Goal: Task Accomplishment & Management: Manage account settings

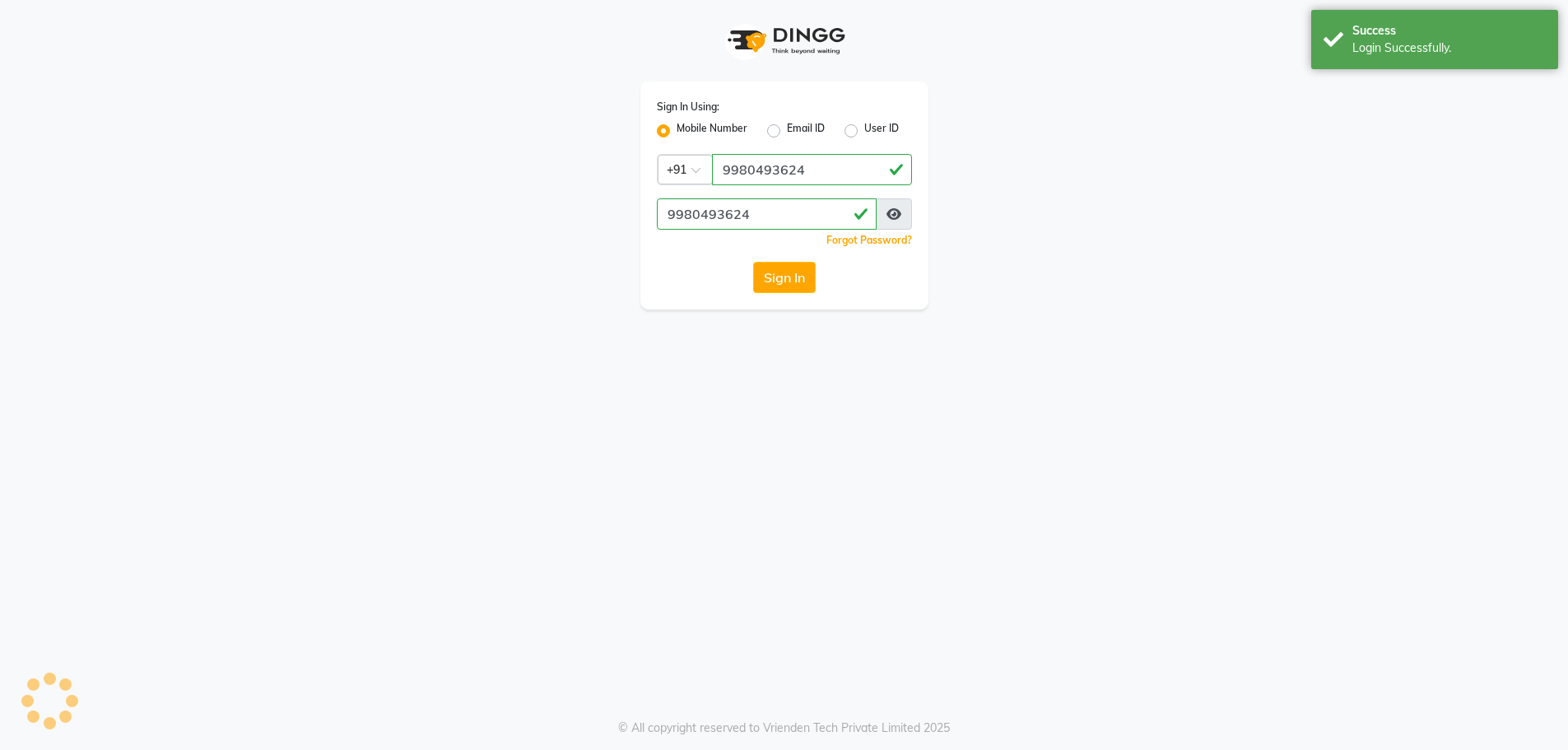
select select "100"
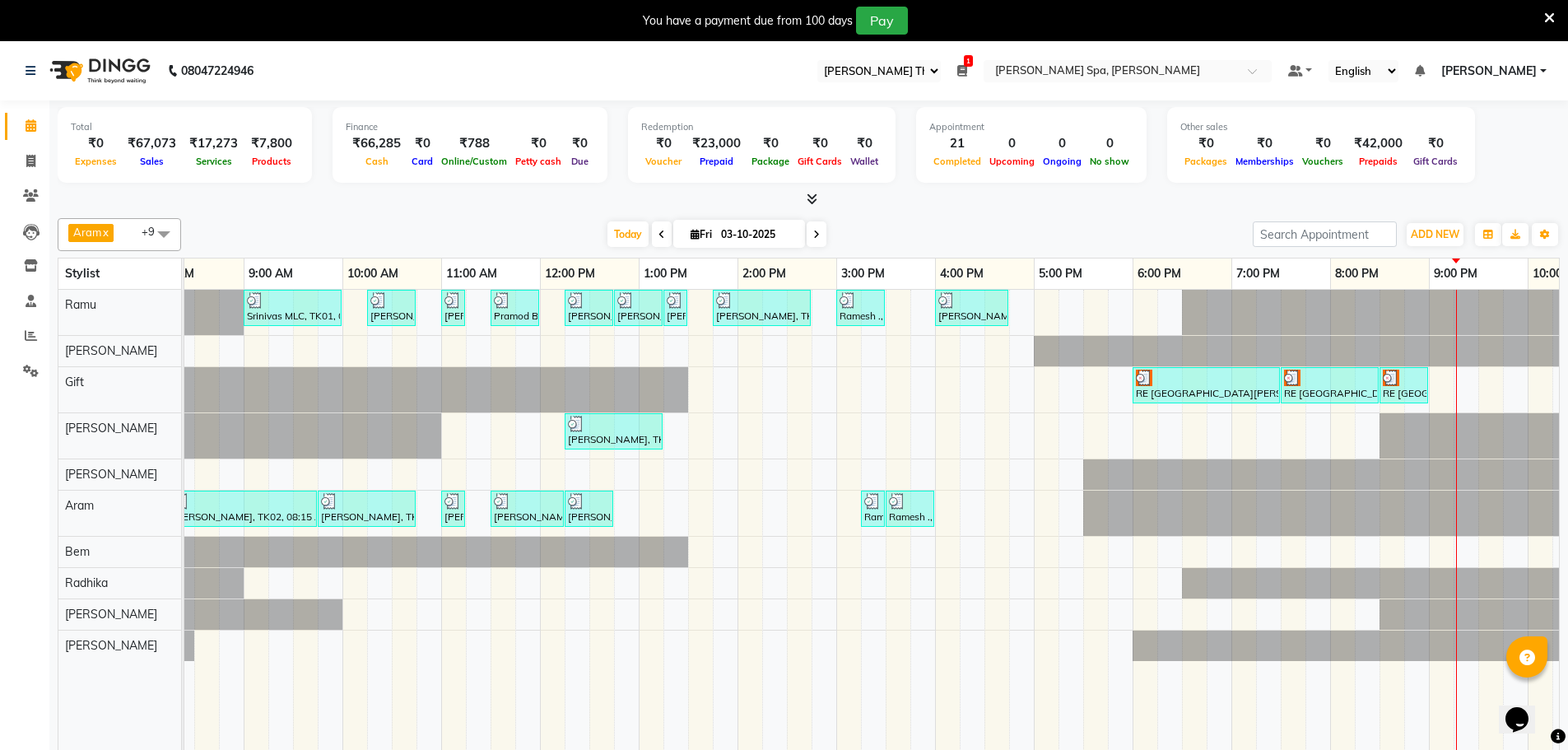
click at [967, 70] on icon at bounding box center [963, 71] width 10 height 12
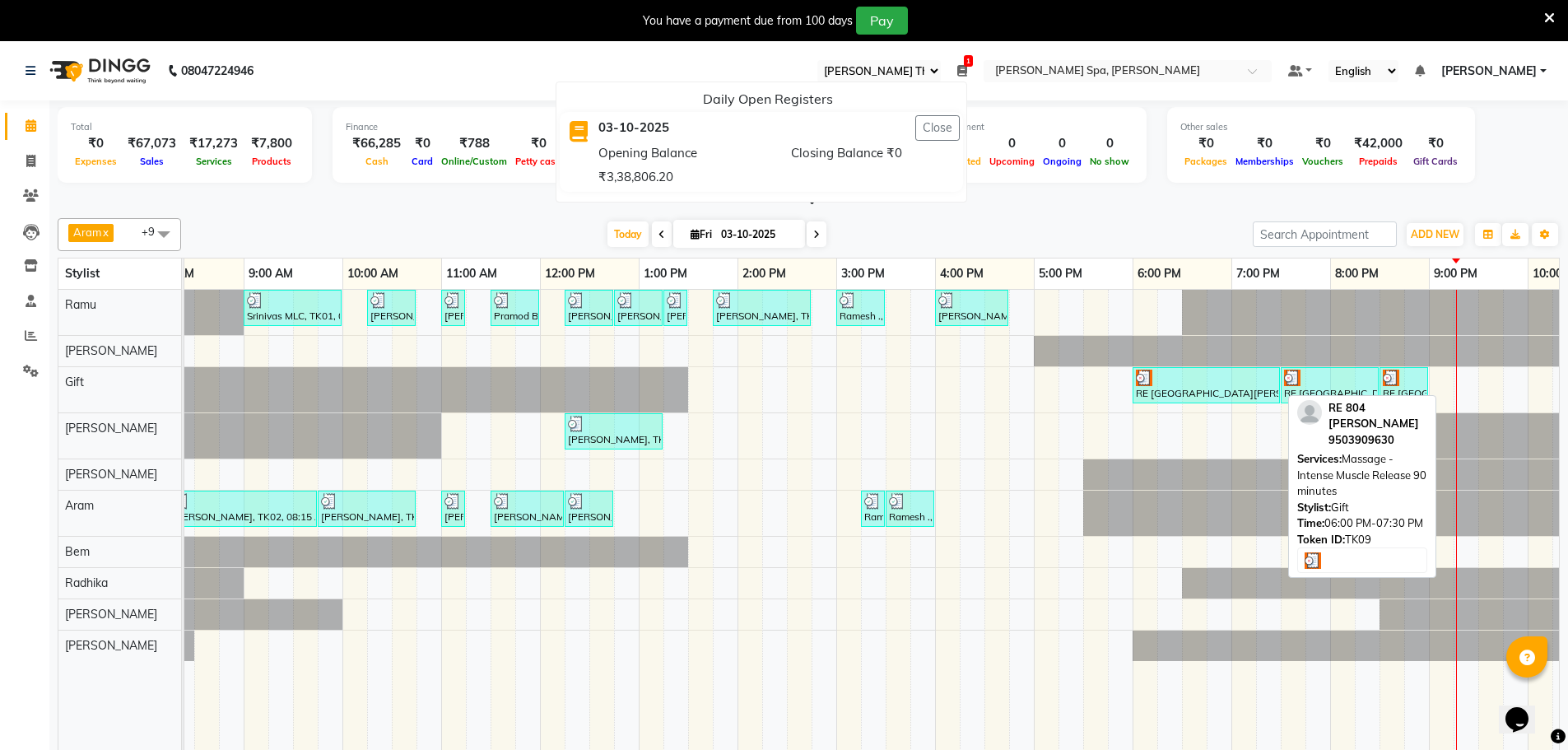
click at [1259, 384] on div at bounding box center [1207, 378] width 141 height 17
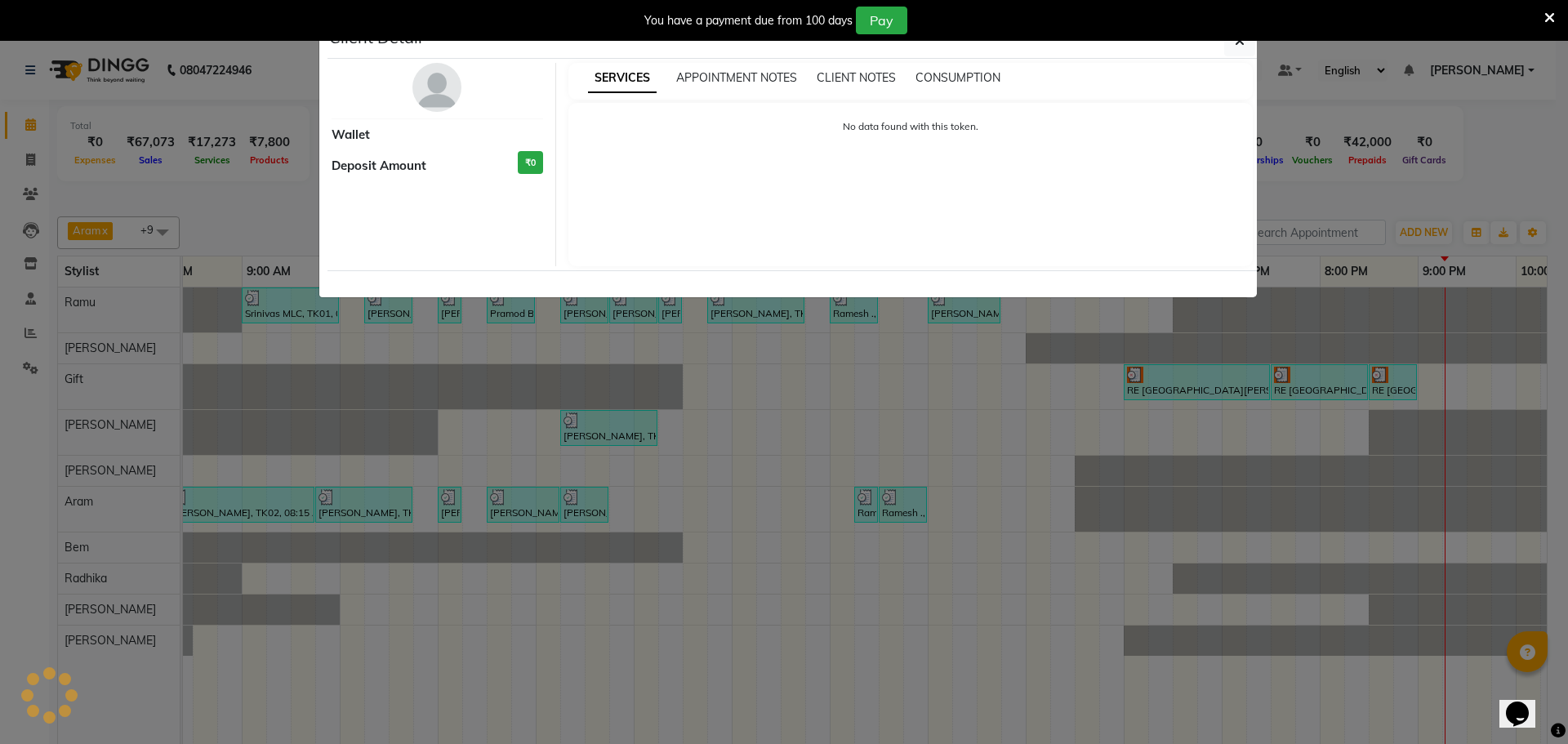
select select "3"
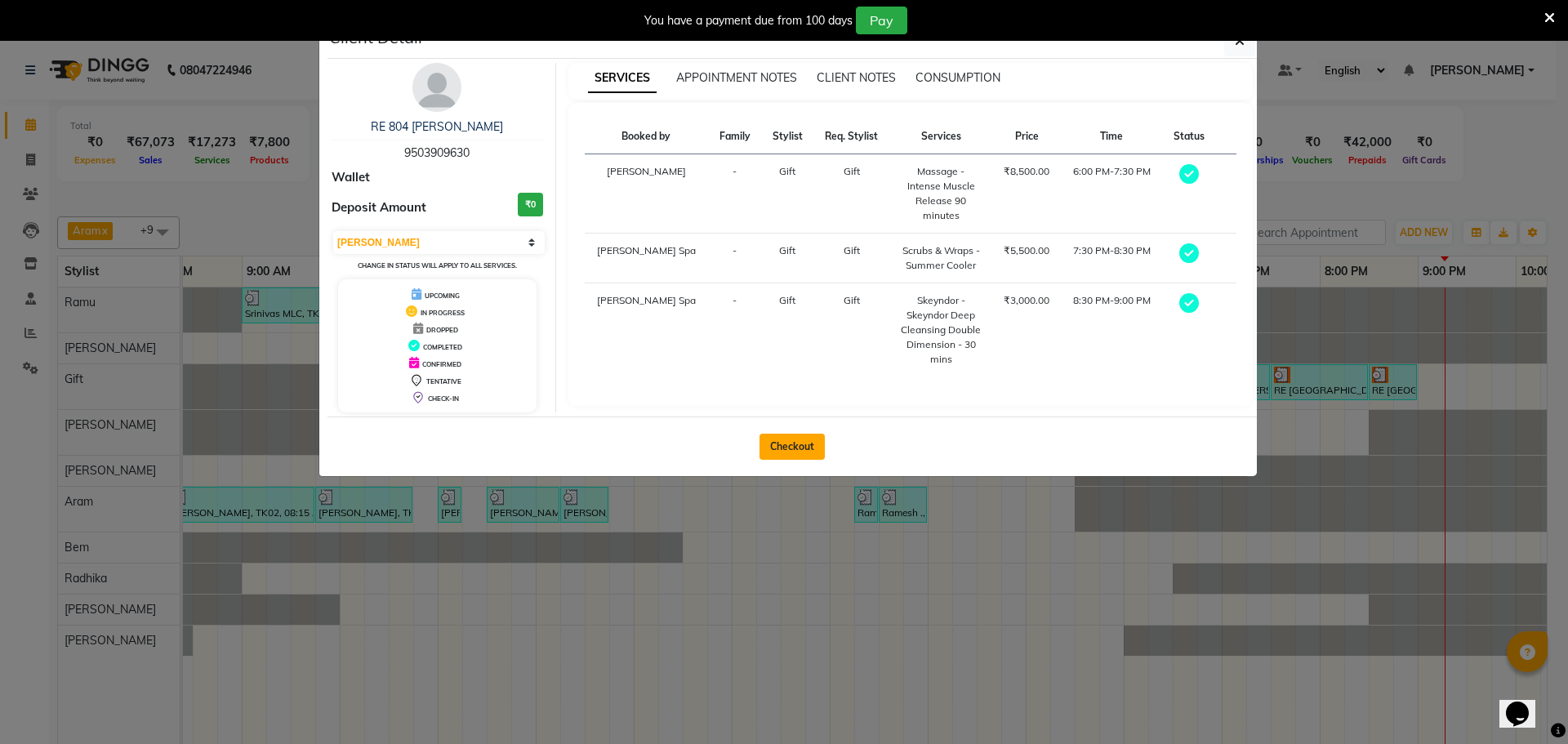
click at [791, 449] on button "Checkout" at bounding box center [792, 446] width 66 height 26
select select "8545"
select select "service"
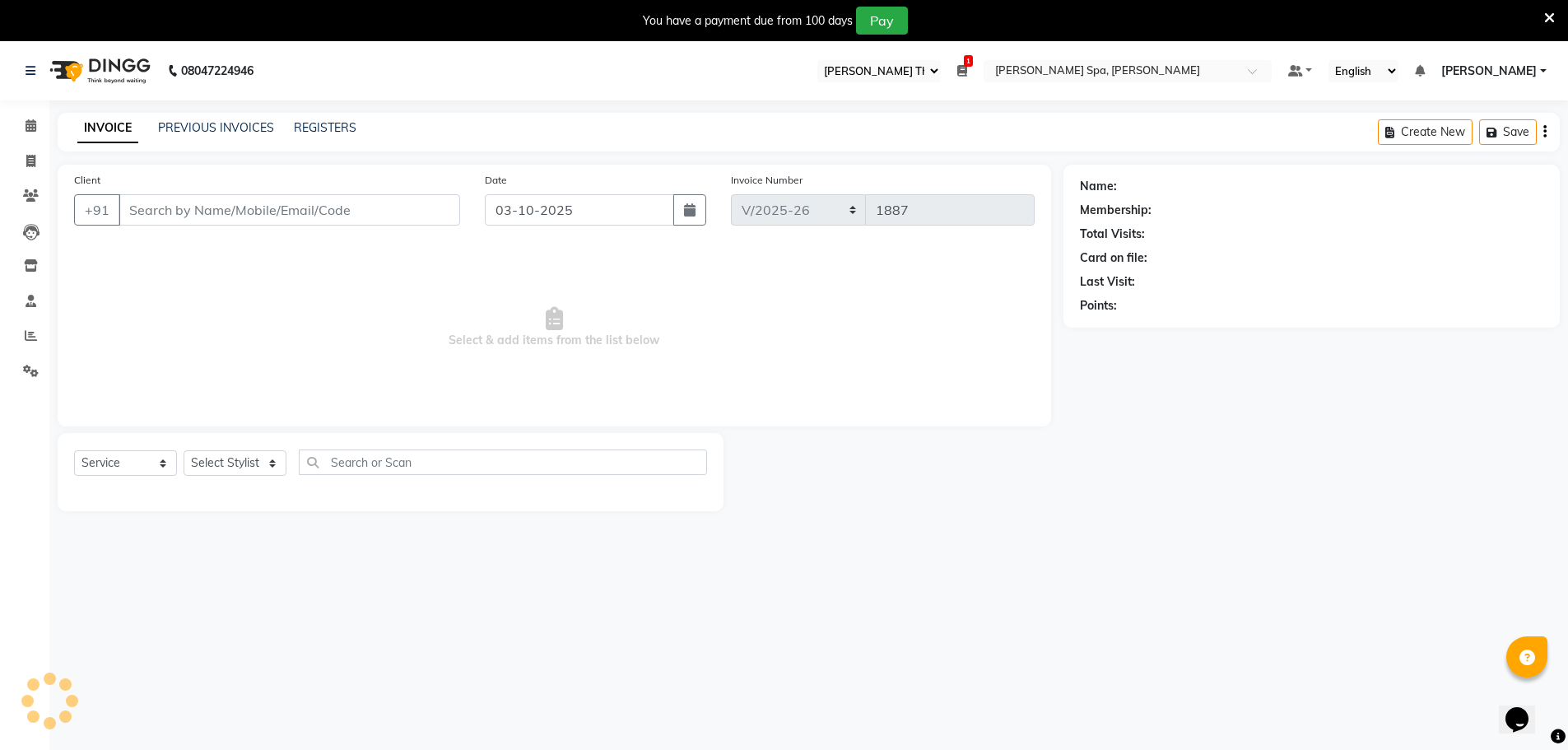
type input "9503909630"
select select "84955"
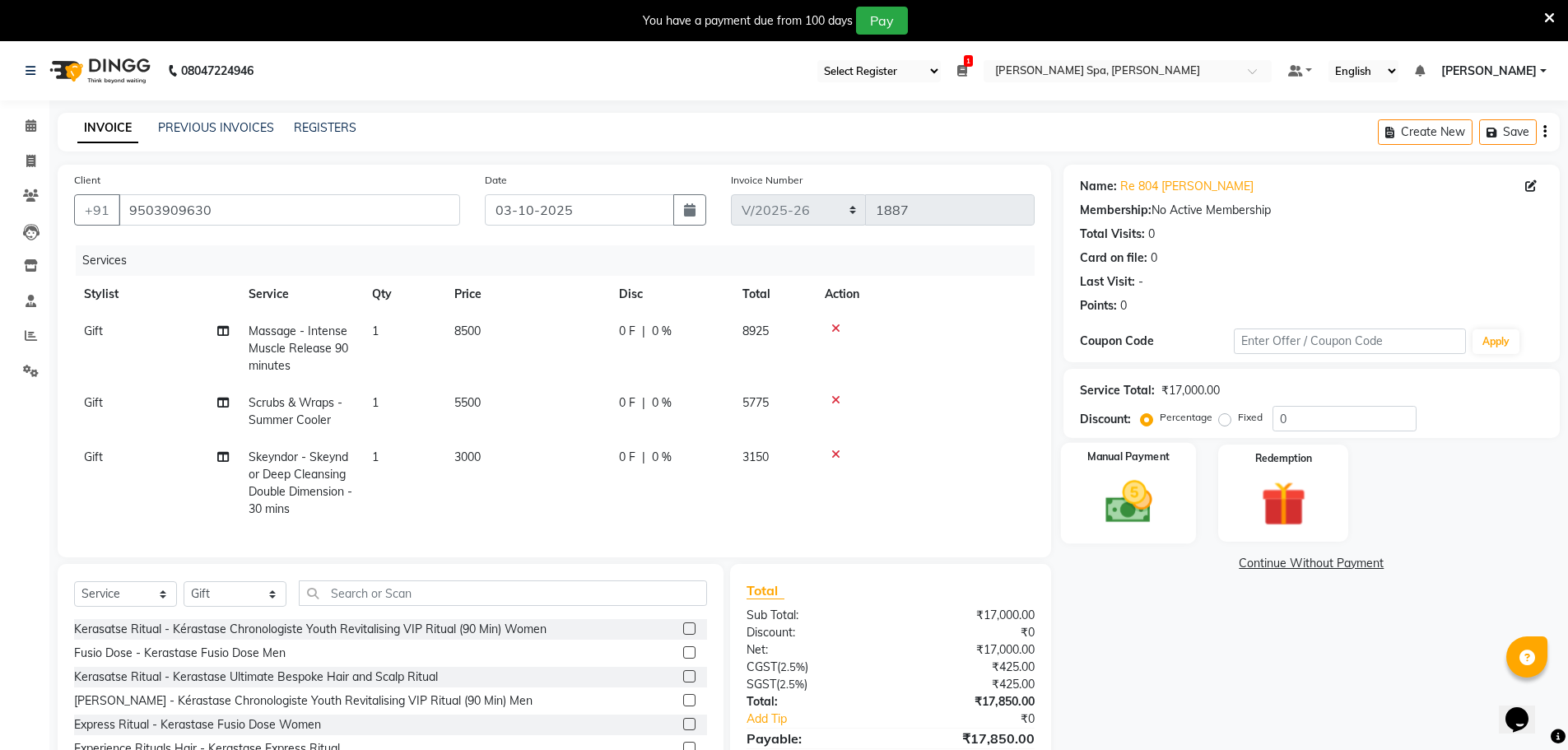
click at [1140, 508] on img at bounding box center [1129, 502] width 75 height 54
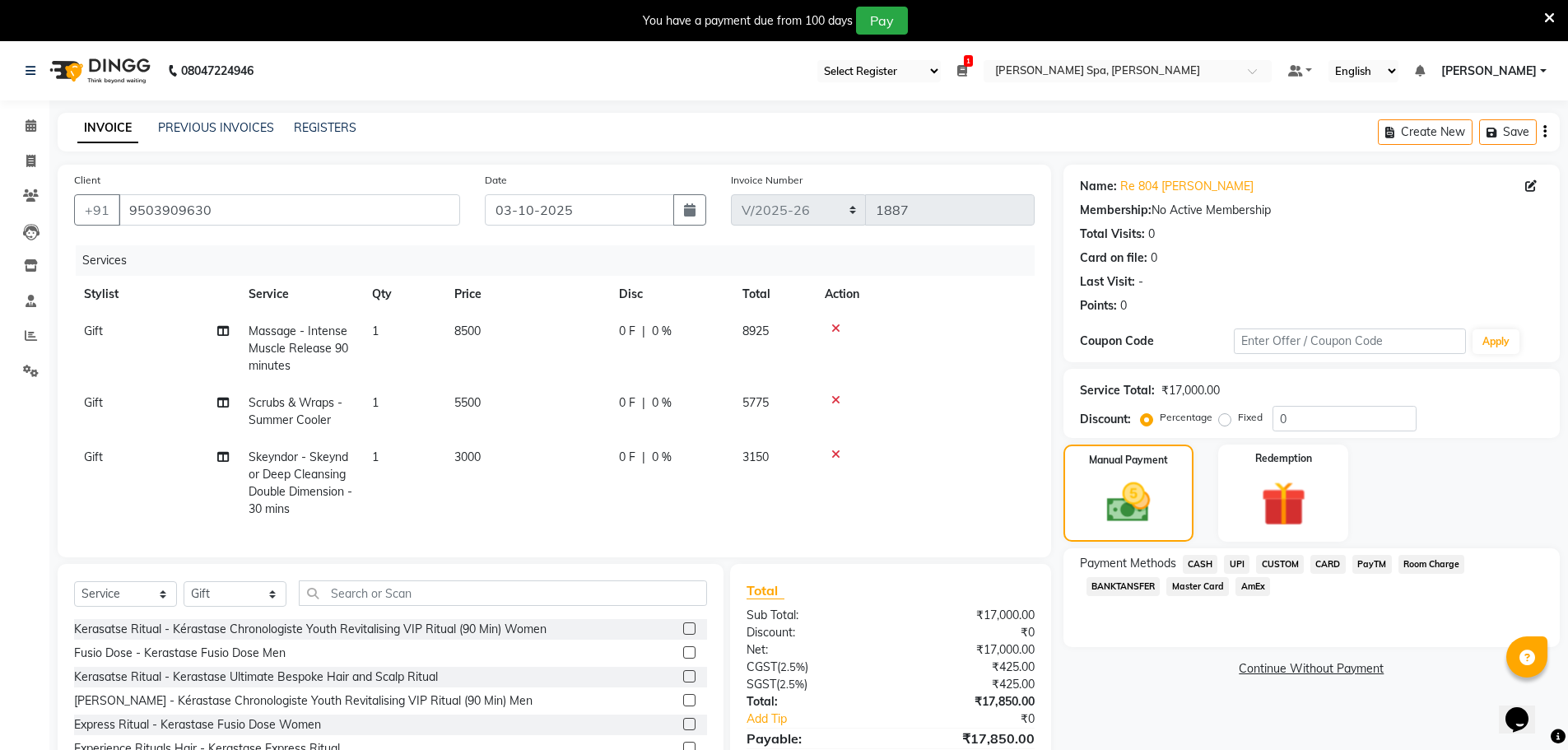
click at [1200, 570] on span "CASH" at bounding box center [1201, 565] width 35 height 19
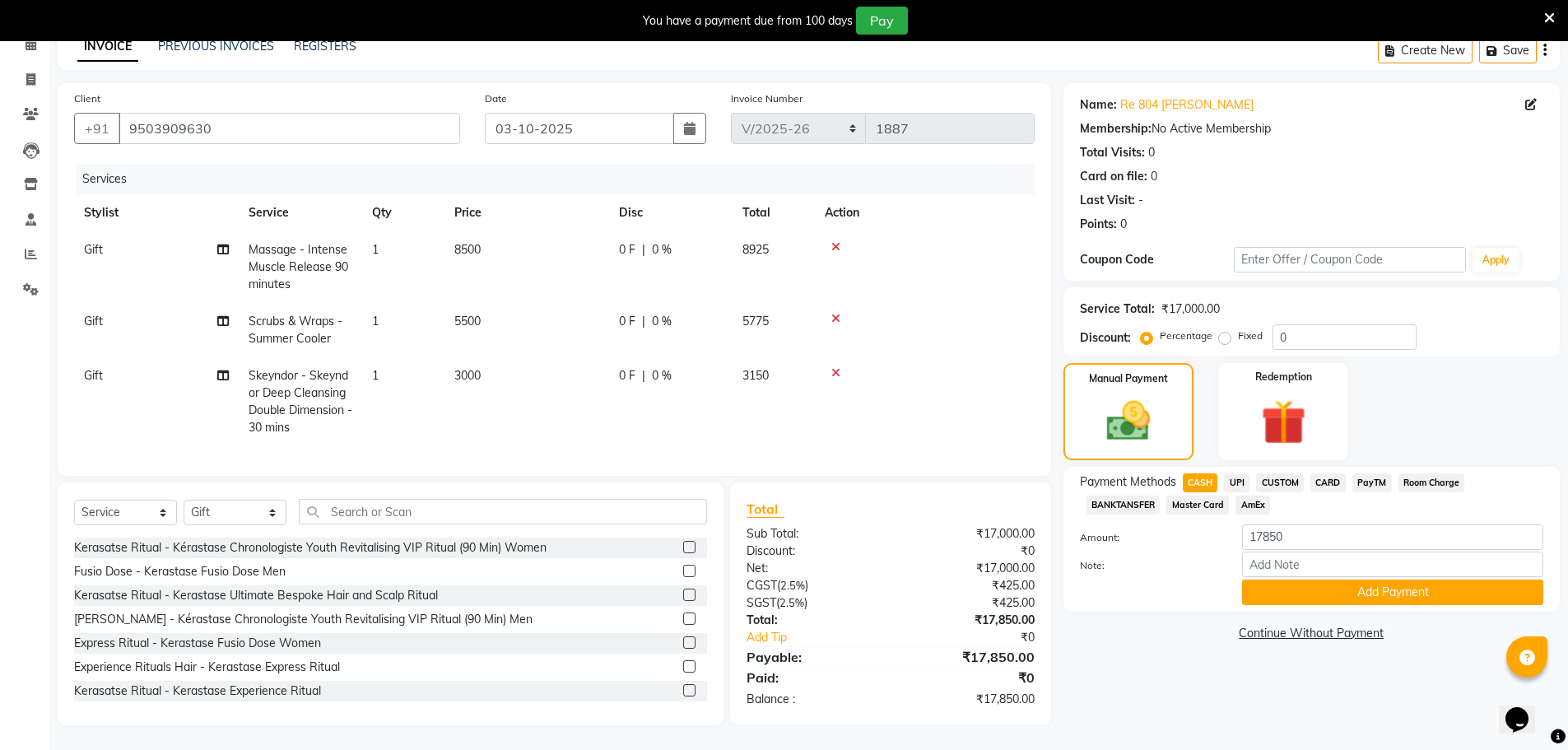
scroll to position [94, 0]
click at [1342, 587] on button "Add Payment" at bounding box center [1392, 592] width 301 height 25
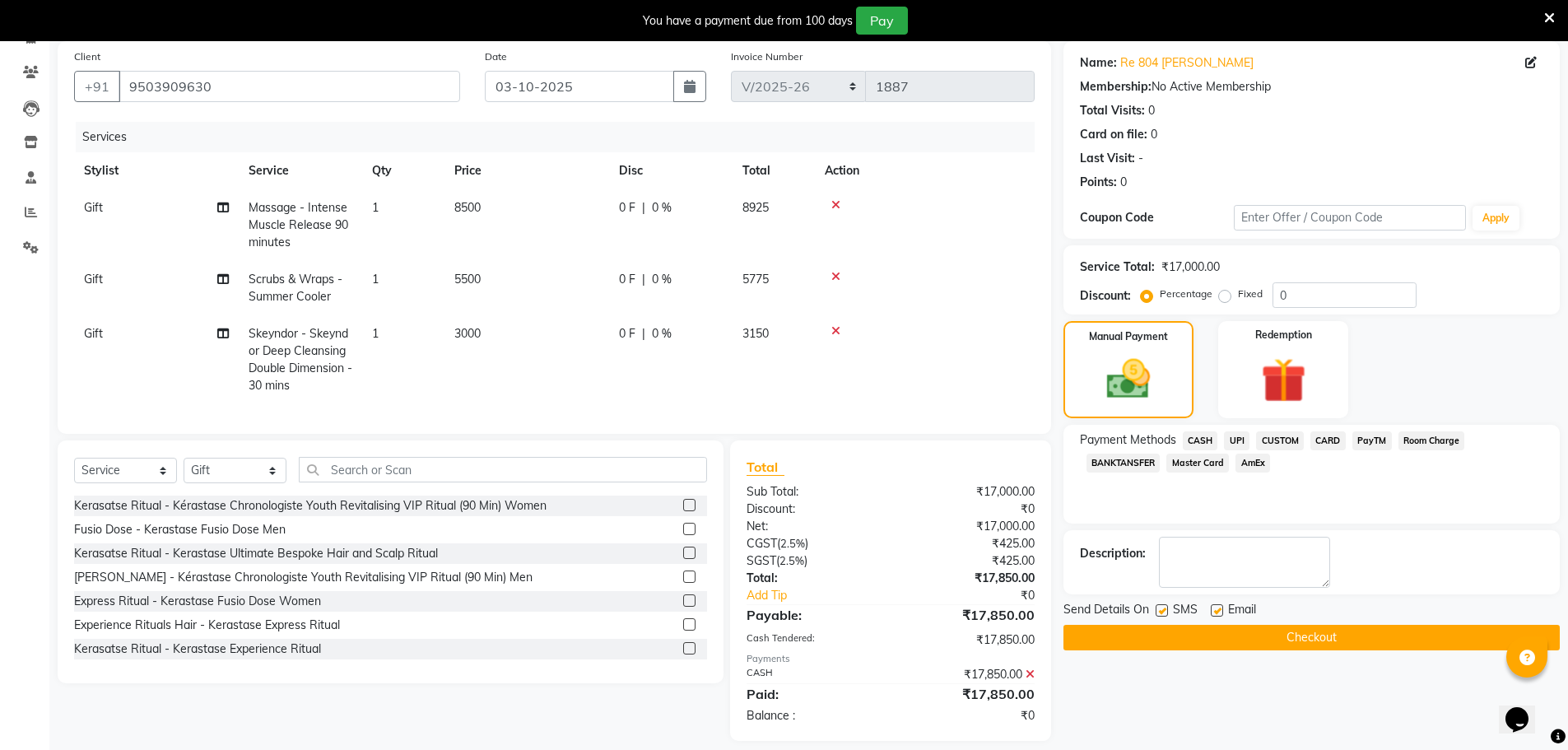
scroll to position [152, 0]
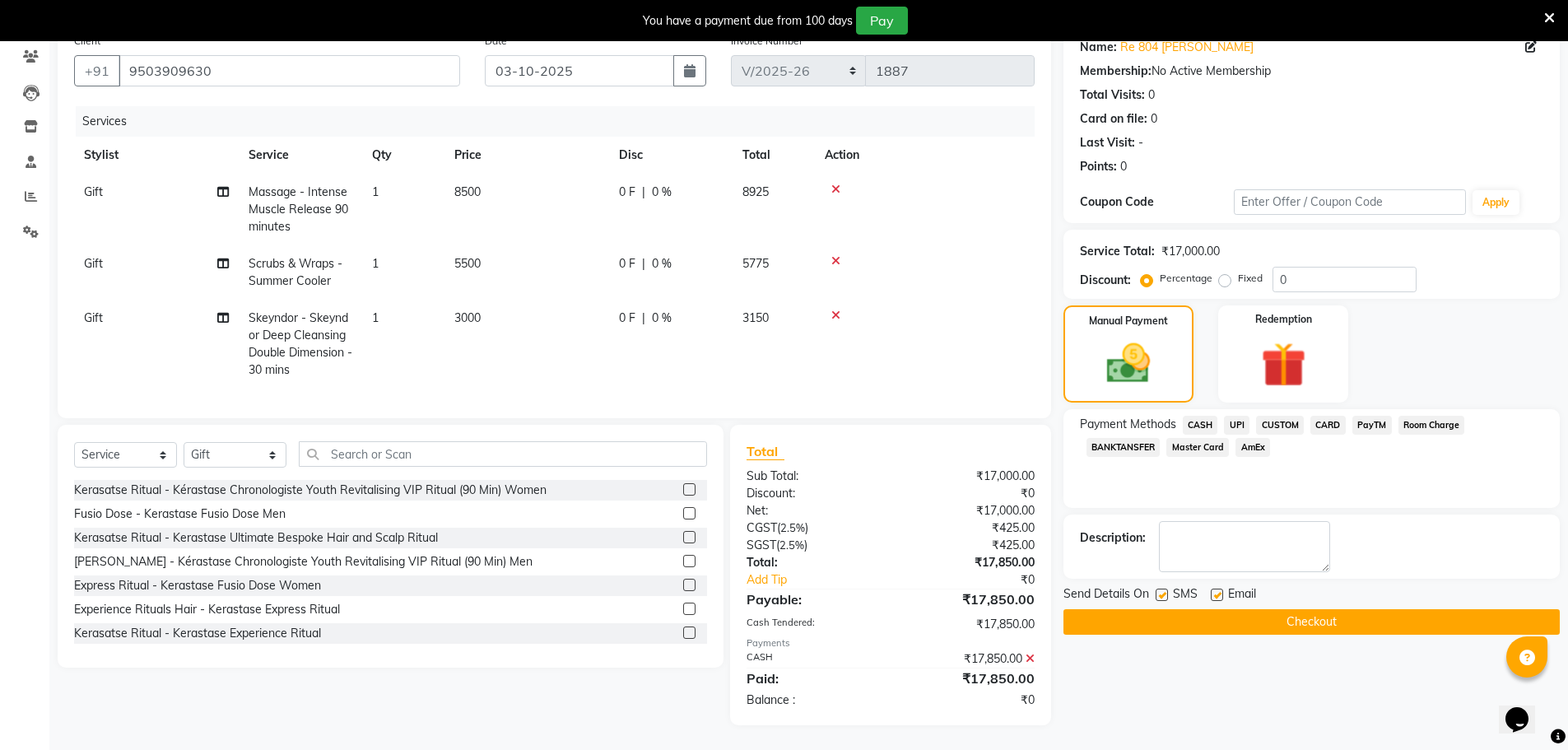
click at [1308, 609] on button "Checkout" at bounding box center [1311, 622] width 496 height 25
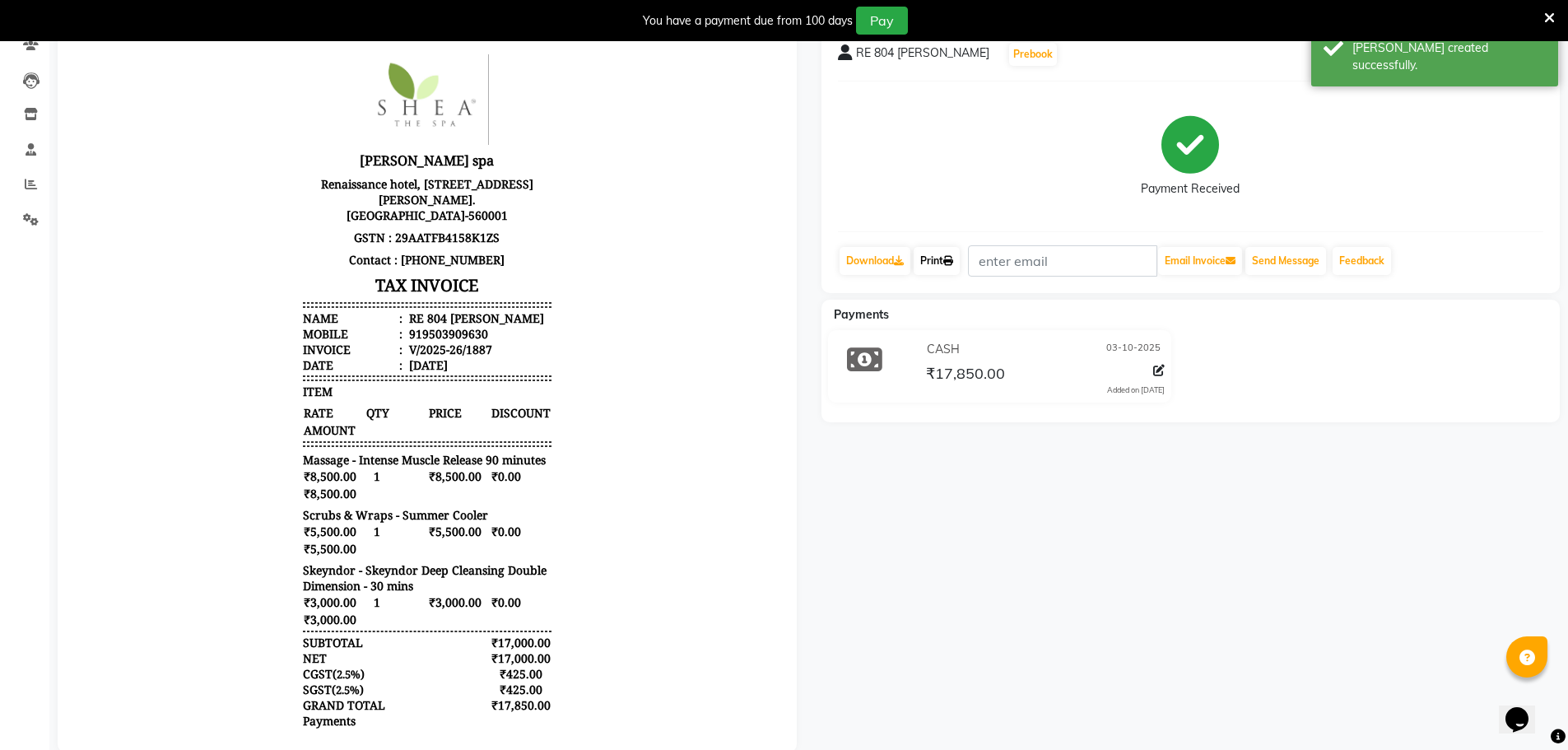
click at [937, 258] on link "Print" at bounding box center [937, 260] width 46 height 28
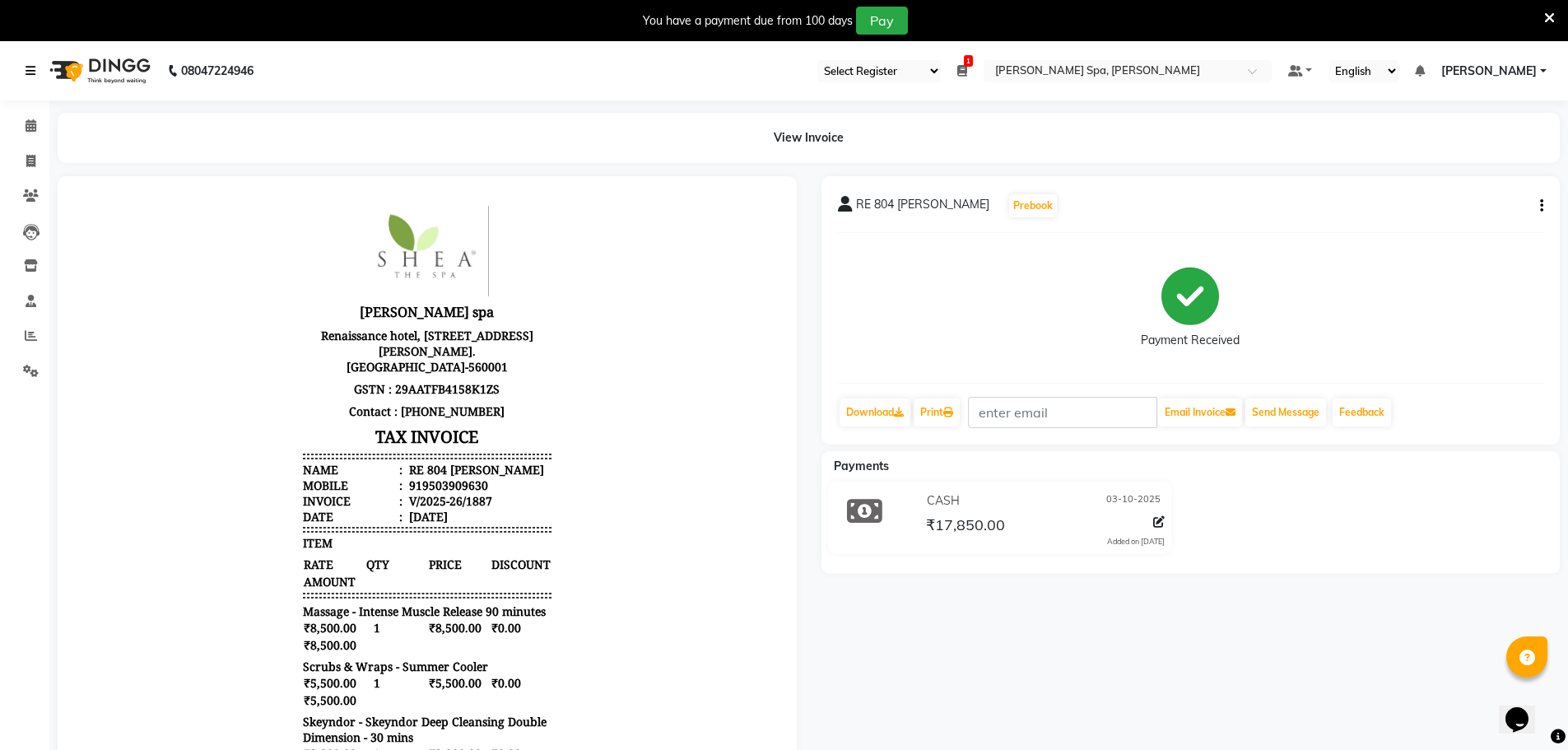
click at [30, 73] on icon at bounding box center [30, 71] width 10 height 12
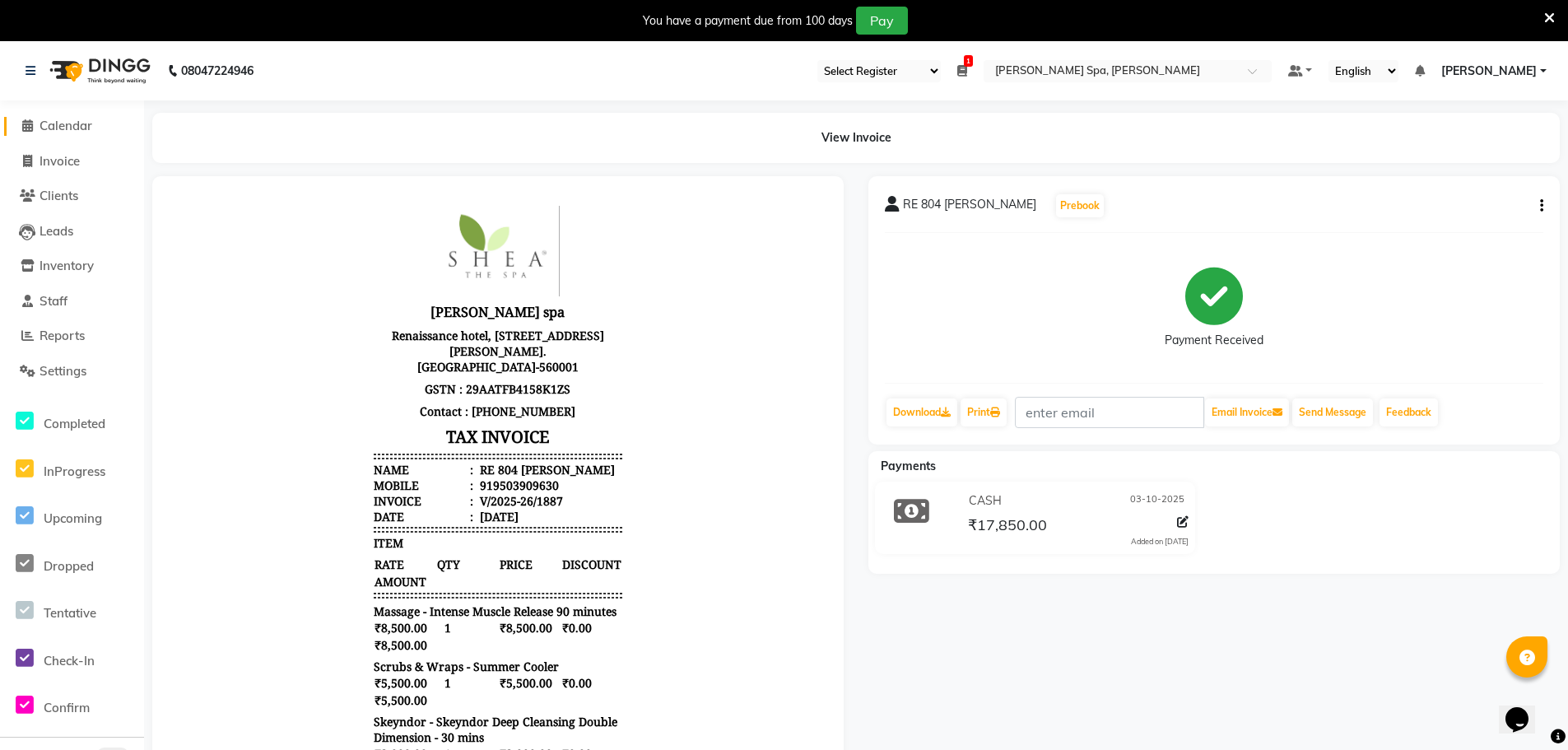
click at [75, 120] on span "Calendar" at bounding box center [65, 125] width 53 height 16
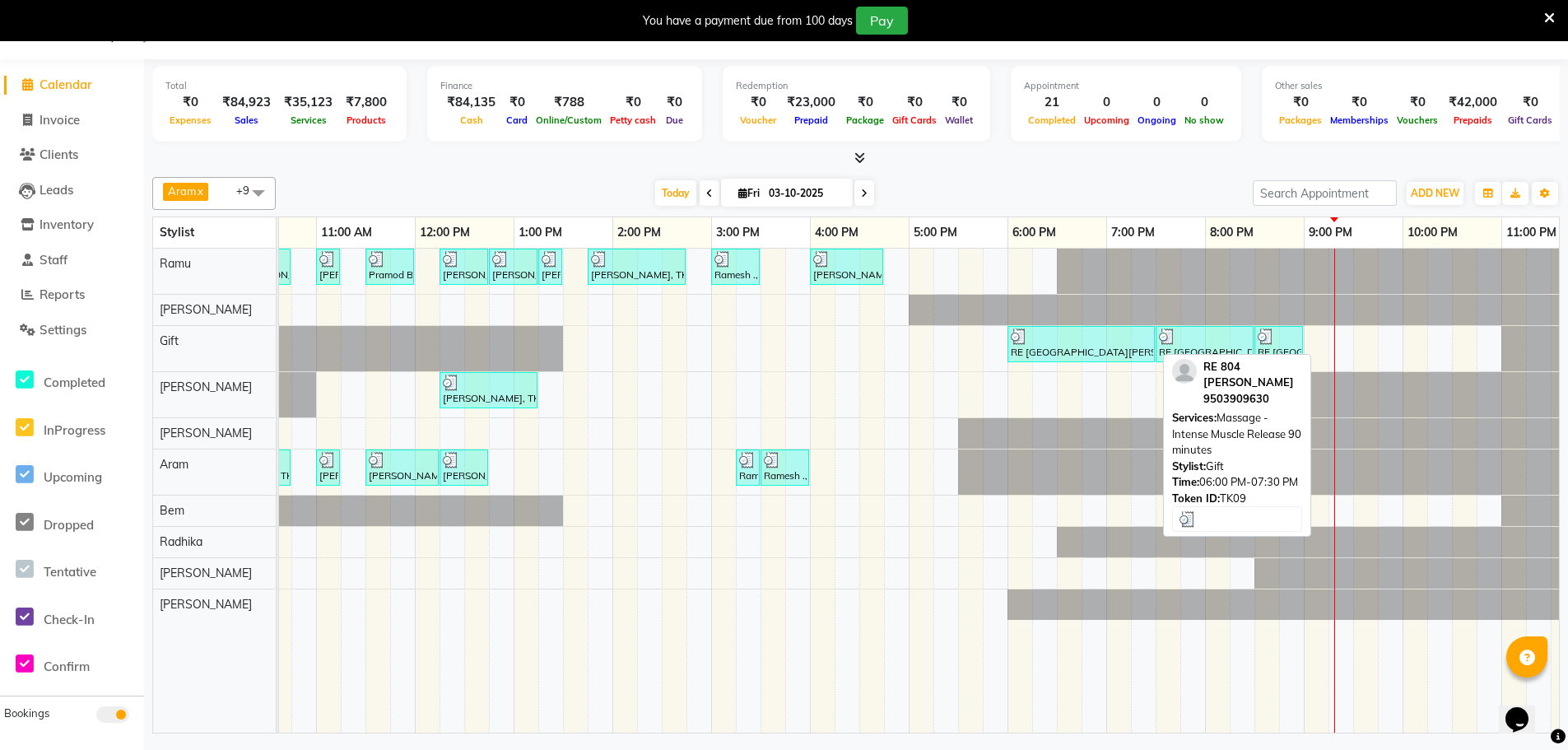
click at [1125, 360] on link "RE [GEOGRAPHIC_DATA][PERSON_NAME], 06:00 PM-07:30 PM, Massage - Intense Muscle …" at bounding box center [1081, 344] width 148 height 36
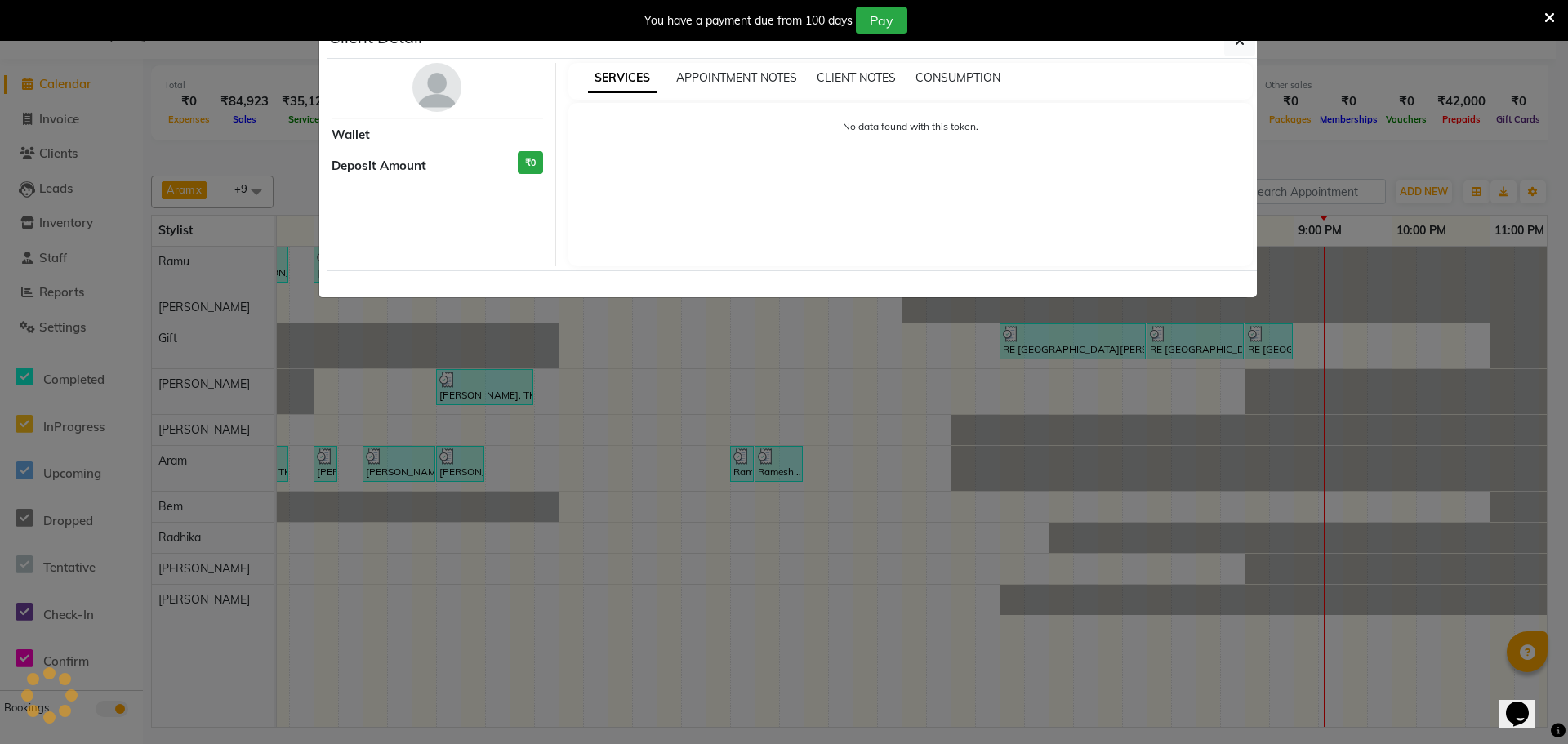
select select "3"
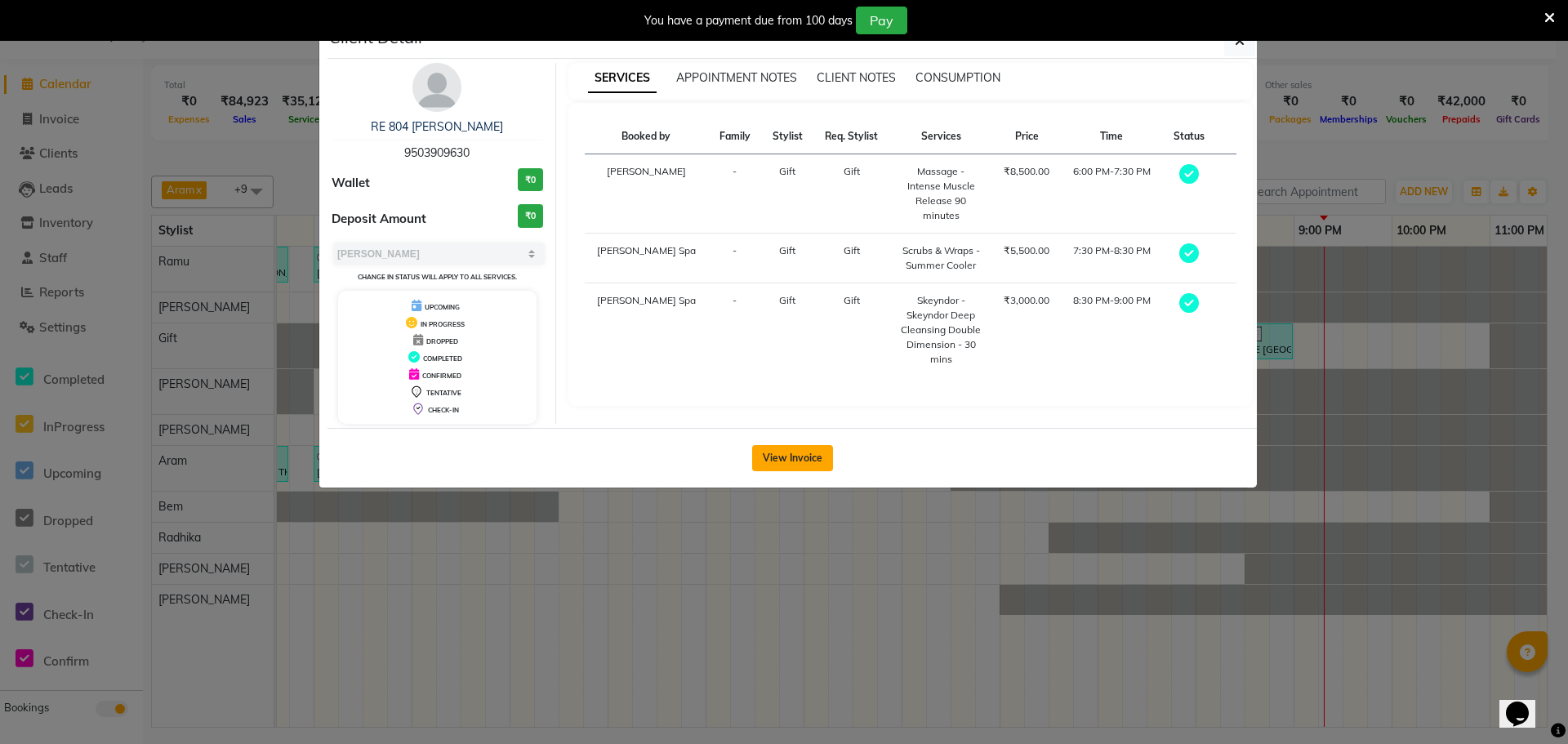
click at [802, 466] on button "View Invoice" at bounding box center [792, 458] width 81 height 26
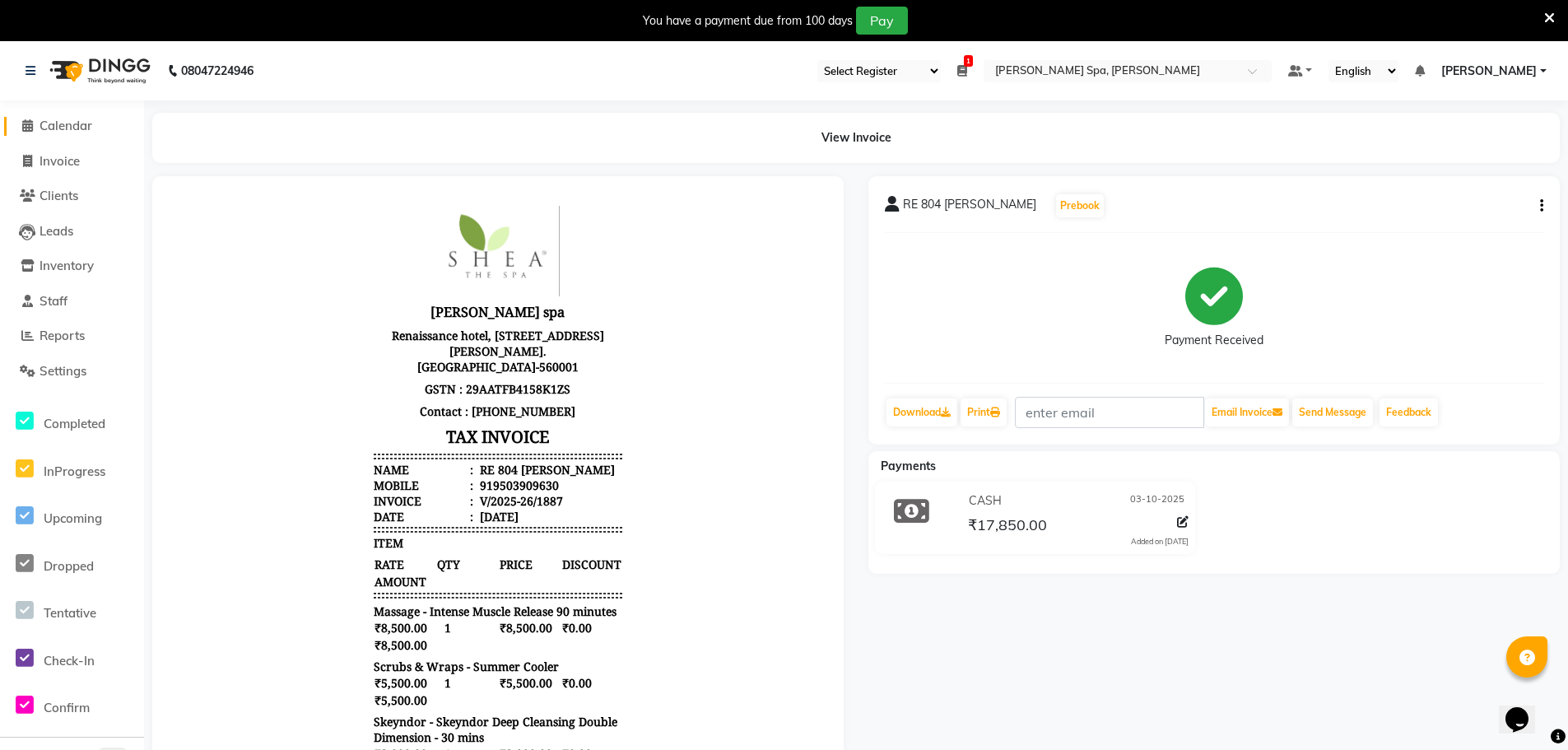
click at [72, 123] on span "Calendar" at bounding box center [65, 125] width 53 height 16
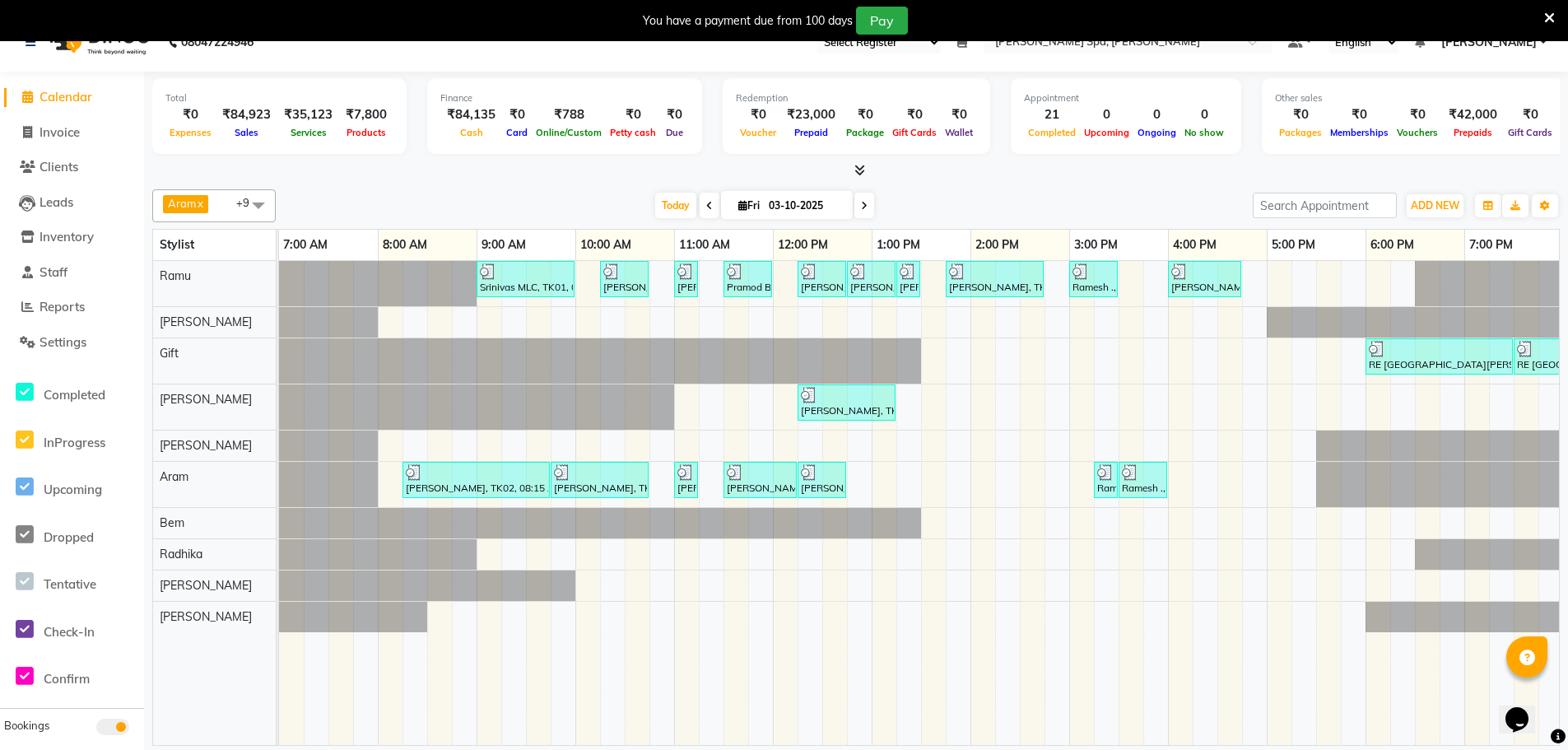
scroll to position [41, 0]
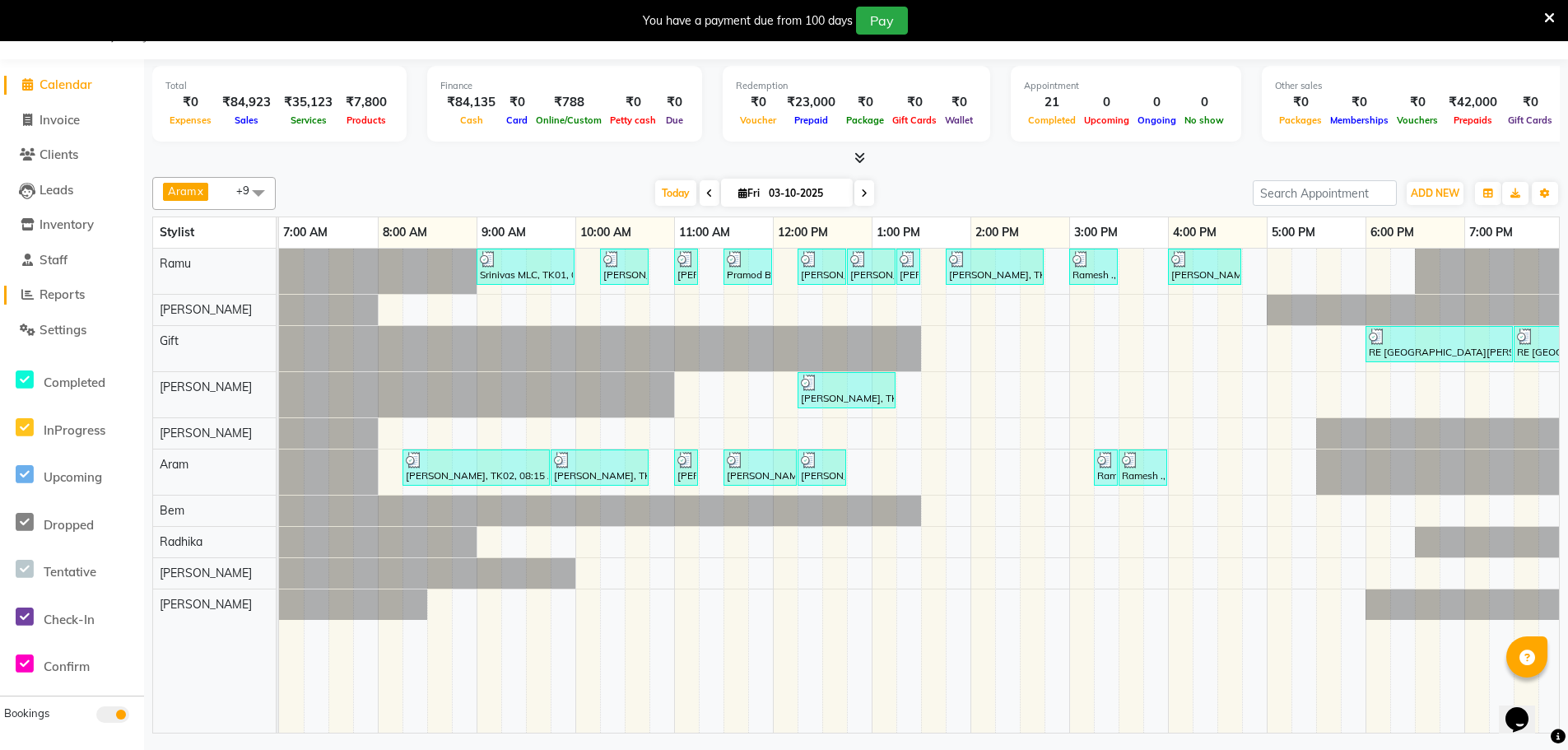
click at [55, 291] on span "Reports" at bounding box center [62, 294] width 45 height 16
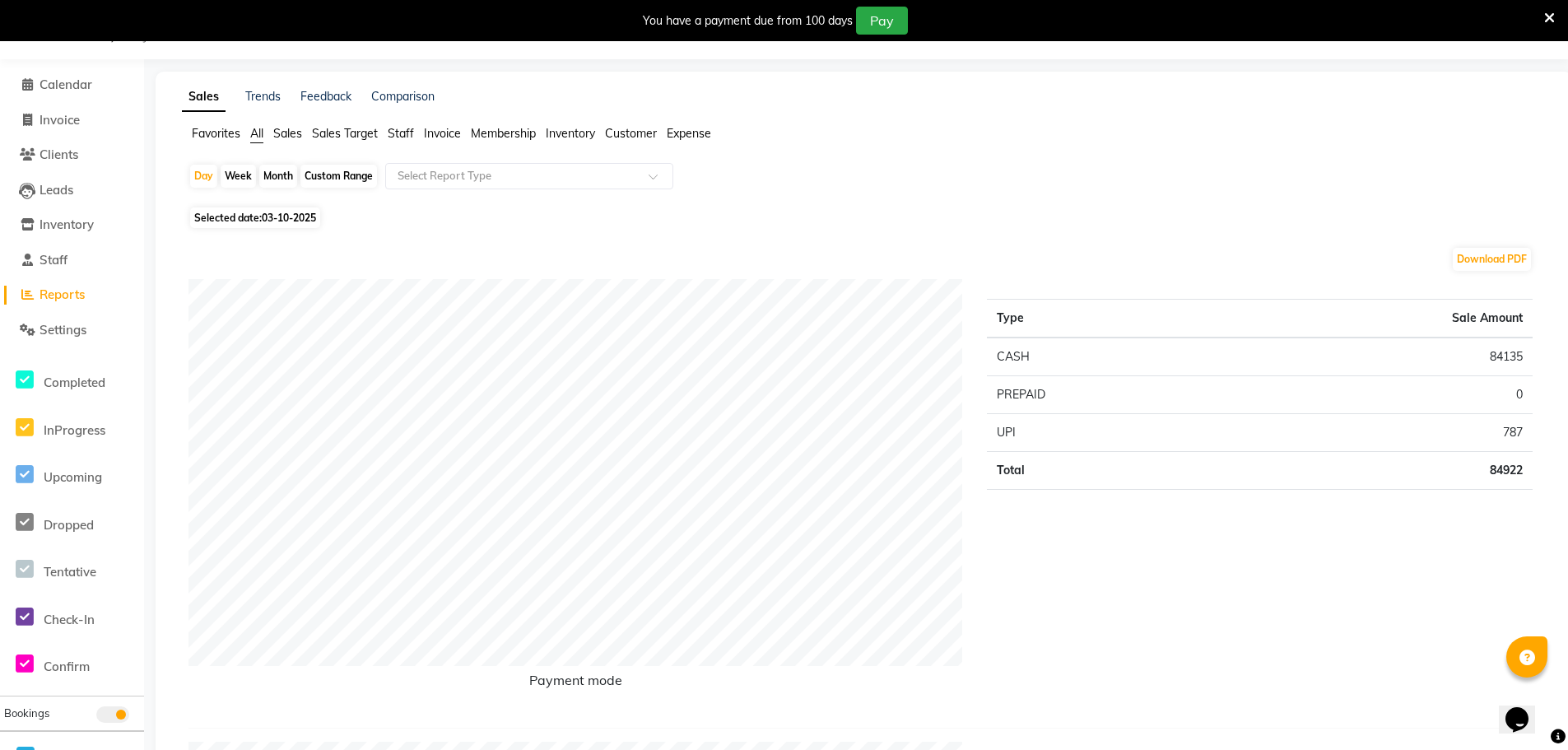
click at [401, 133] on span "Staff" at bounding box center [400, 133] width 26 height 15
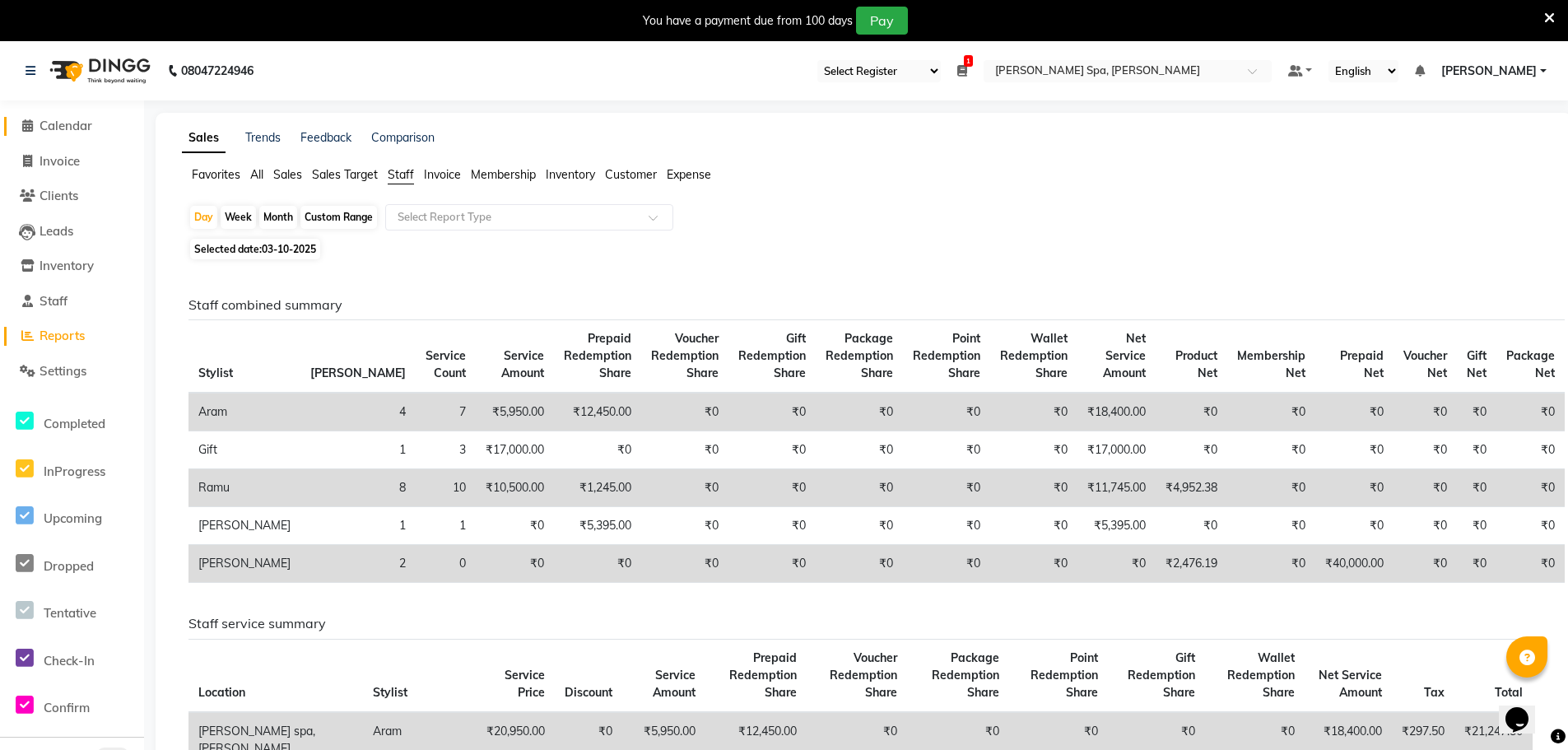
click at [72, 126] on span "Calendar" at bounding box center [65, 125] width 53 height 16
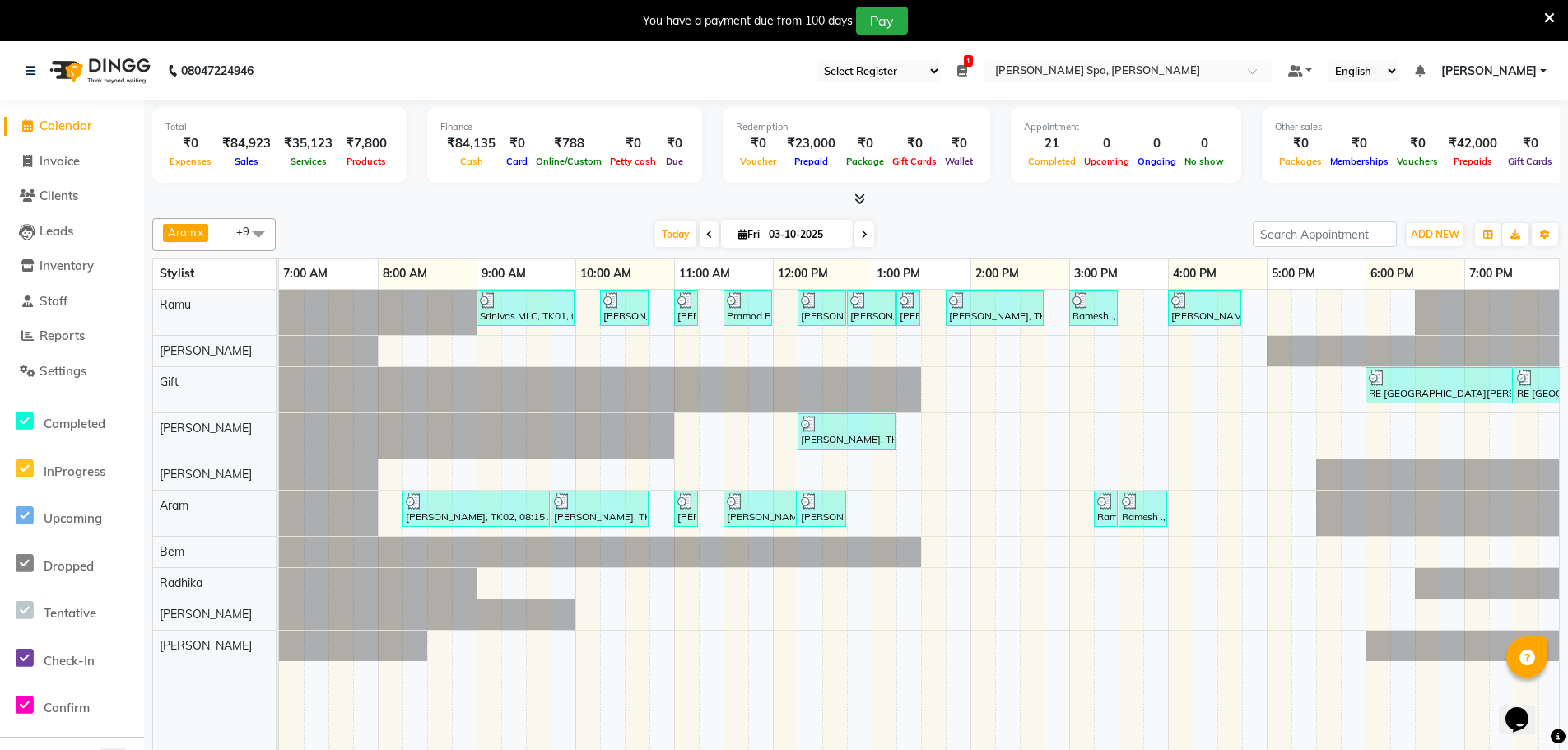
click at [967, 67] on icon at bounding box center [963, 71] width 10 height 12
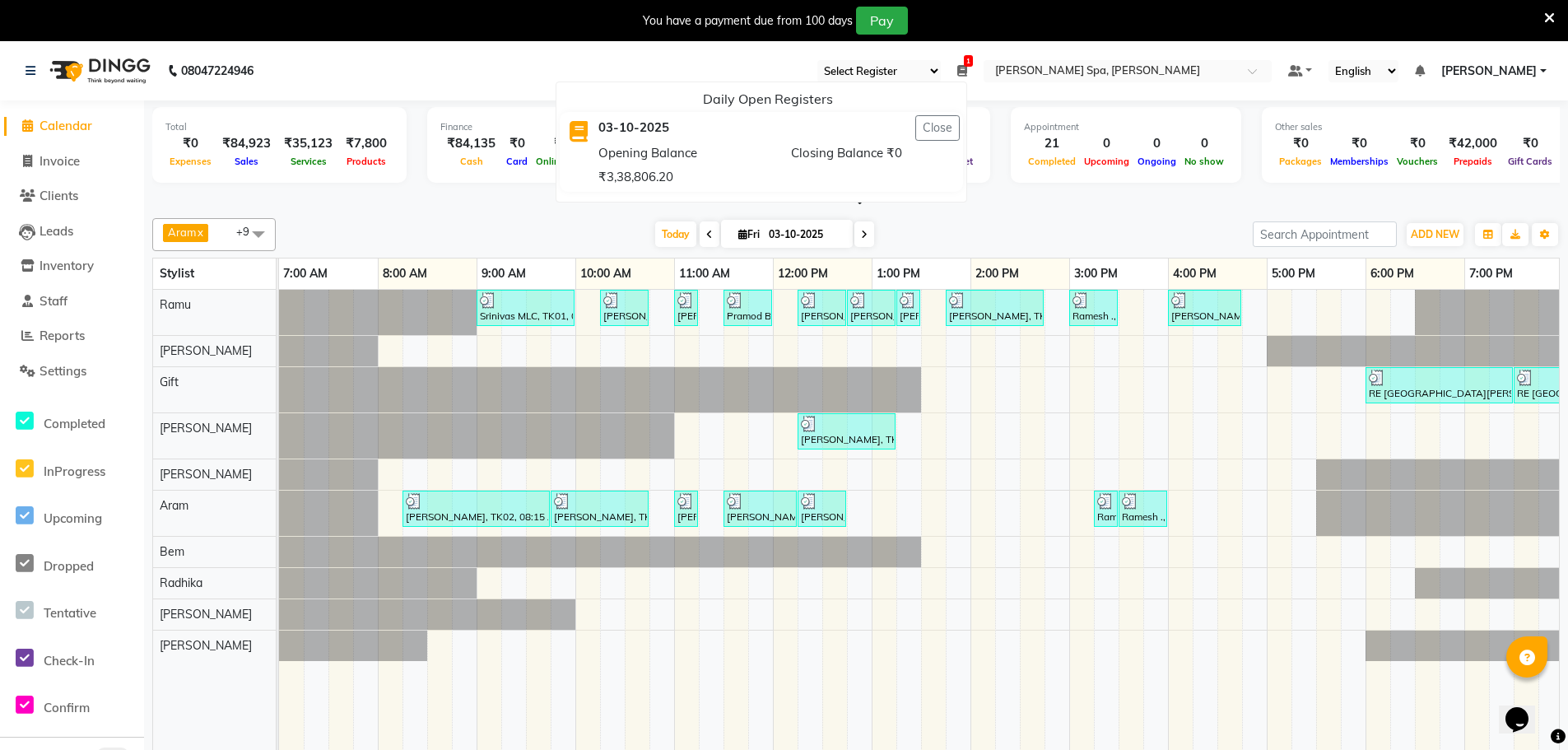
click at [967, 72] on icon at bounding box center [963, 71] width 10 height 12
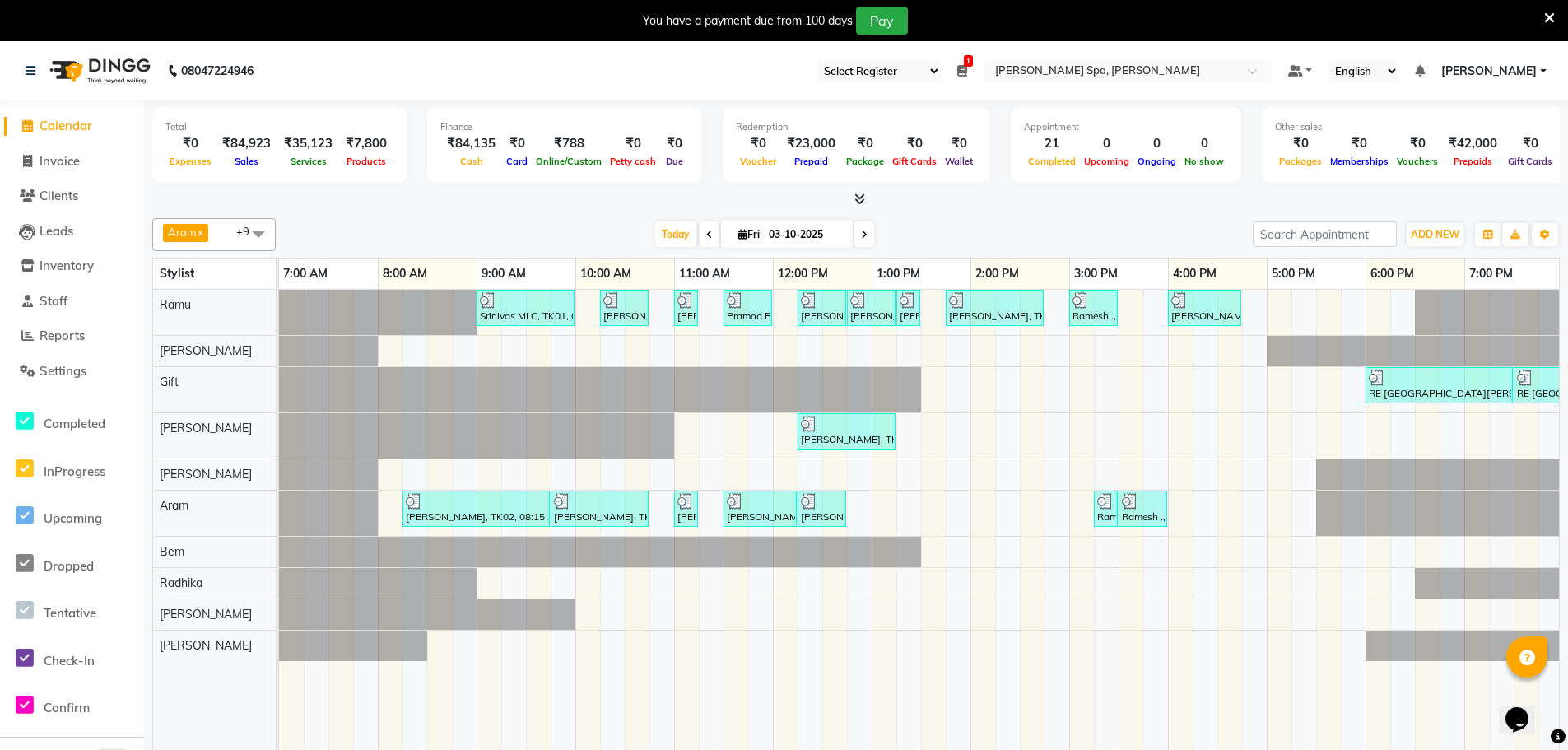
click at [967, 67] on icon at bounding box center [963, 71] width 10 height 12
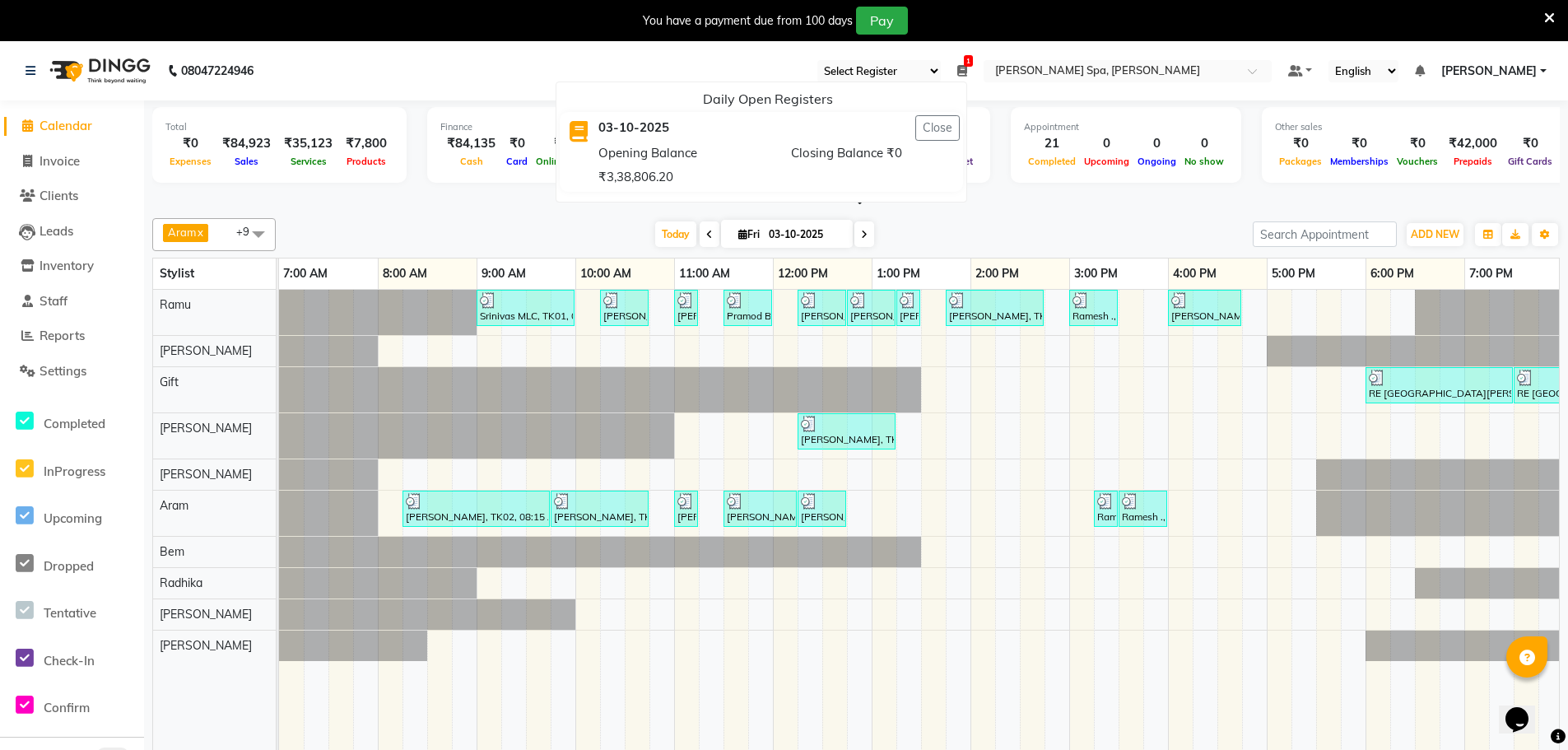
click at [1135, 223] on div "[DATE] [DATE]" at bounding box center [765, 234] width 961 height 24
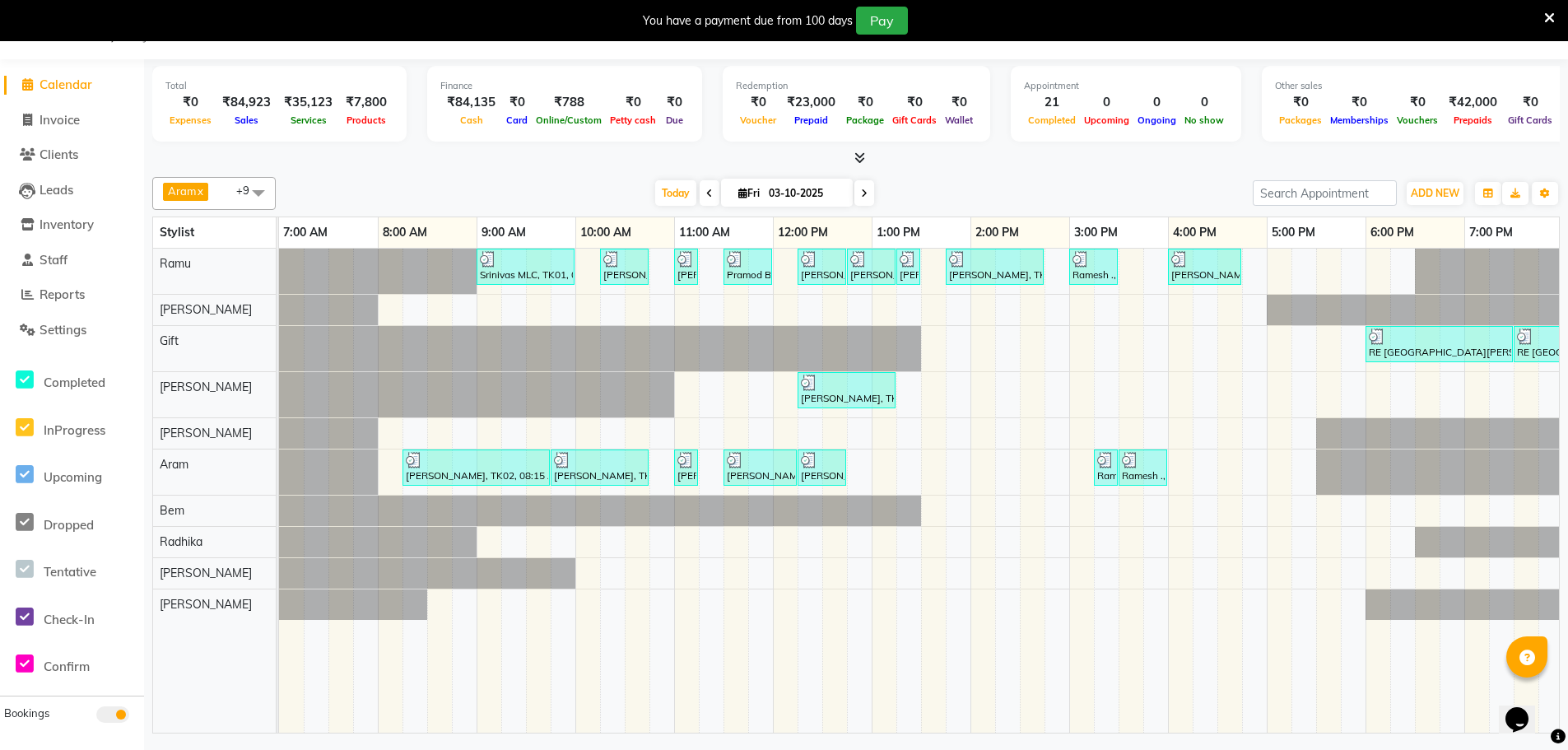
click at [552, 719] on td at bounding box center [563, 490] width 24 height 484
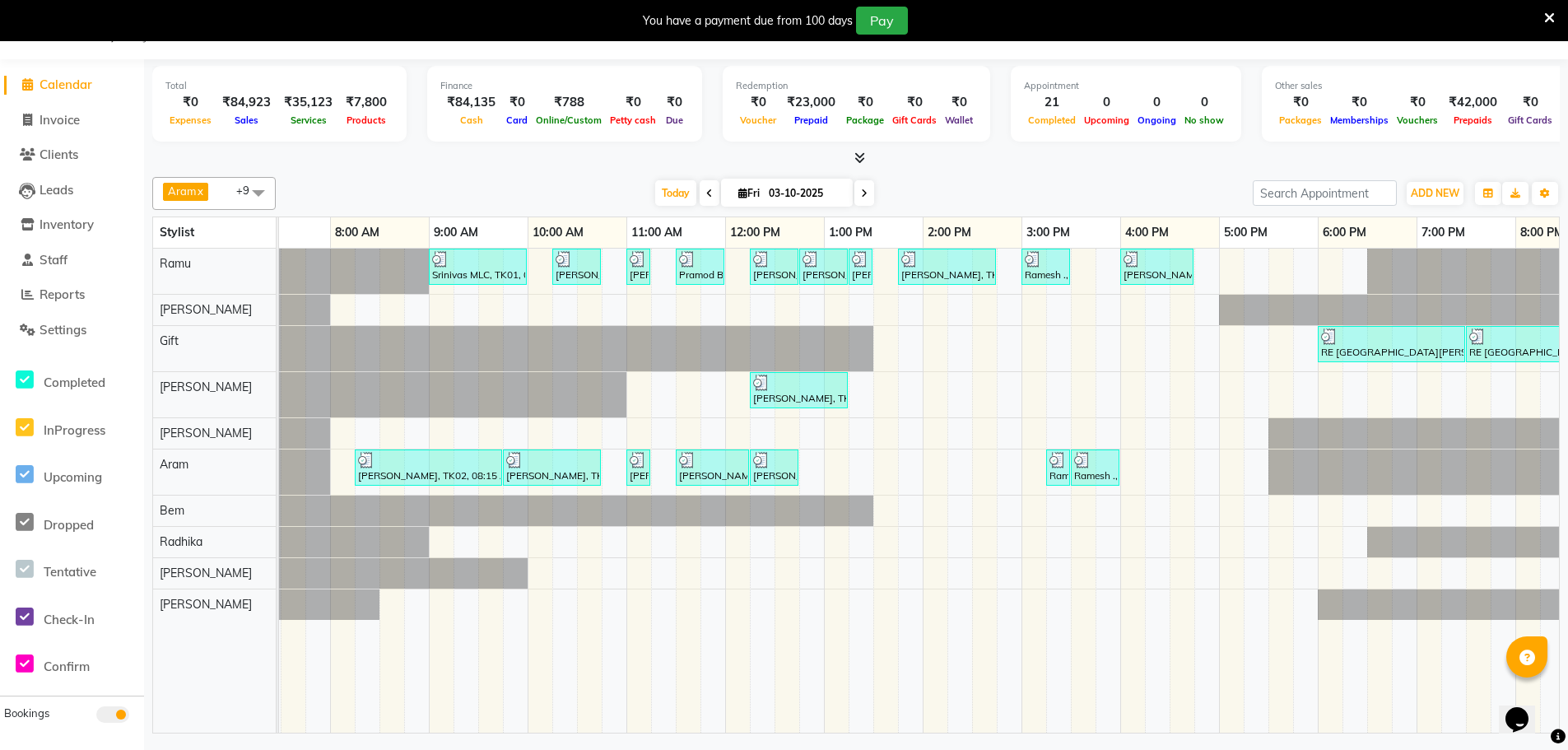
scroll to position [0, 49]
click at [71, 259] on link "Staff" at bounding box center [72, 260] width 136 height 19
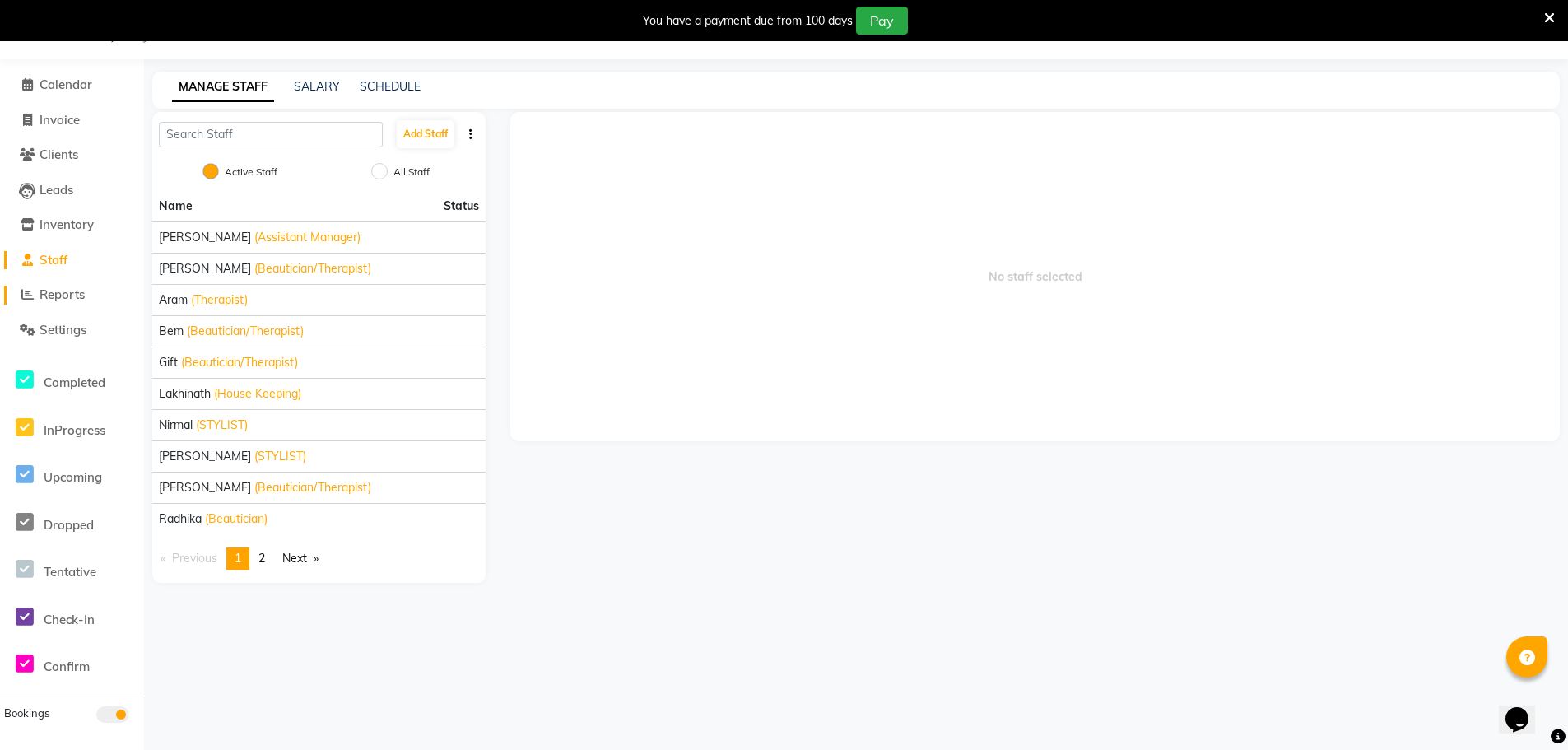
click at [65, 294] on span "Reports" at bounding box center [62, 294] width 45 height 16
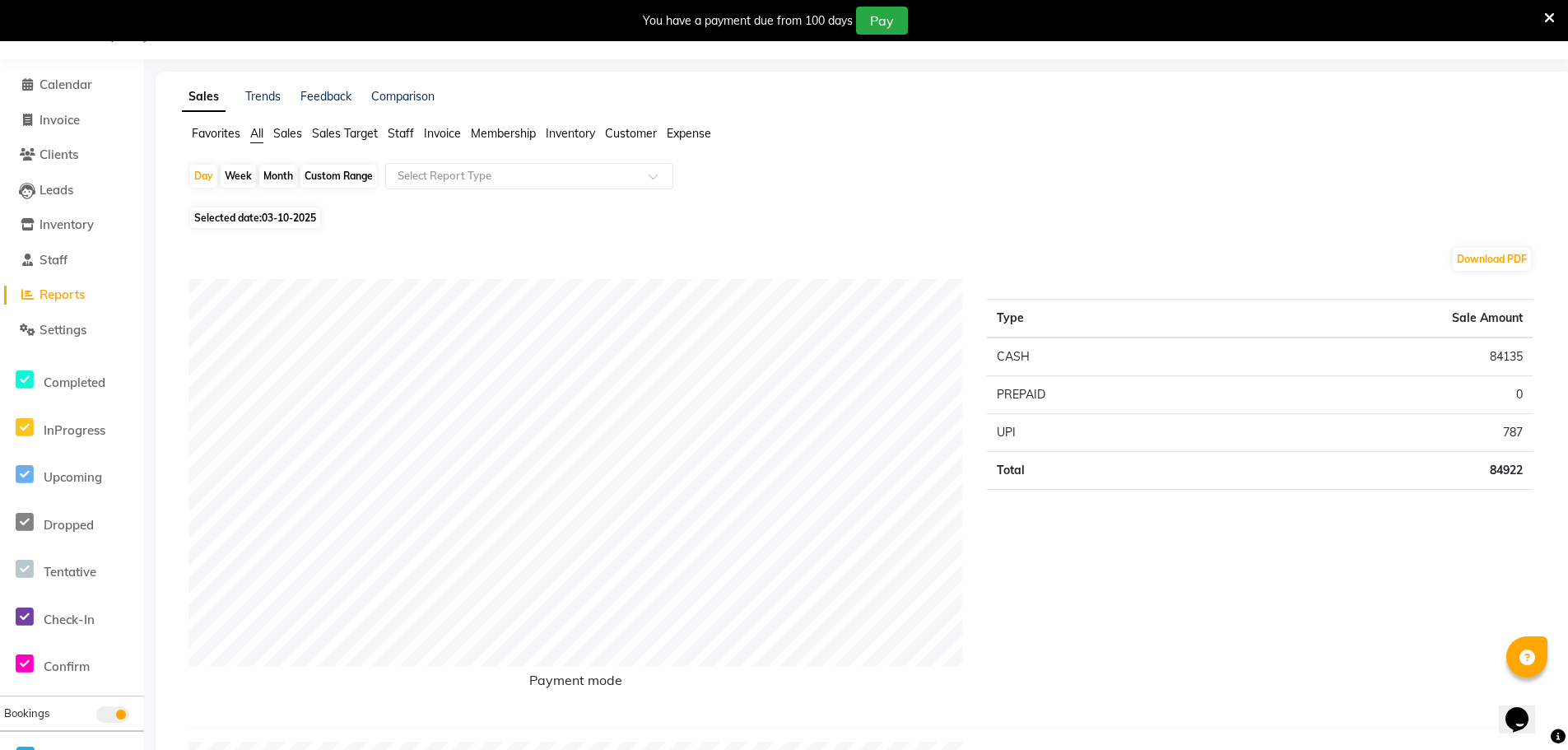
click at [393, 133] on span "Staff" at bounding box center [400, 133] width 26 height 15
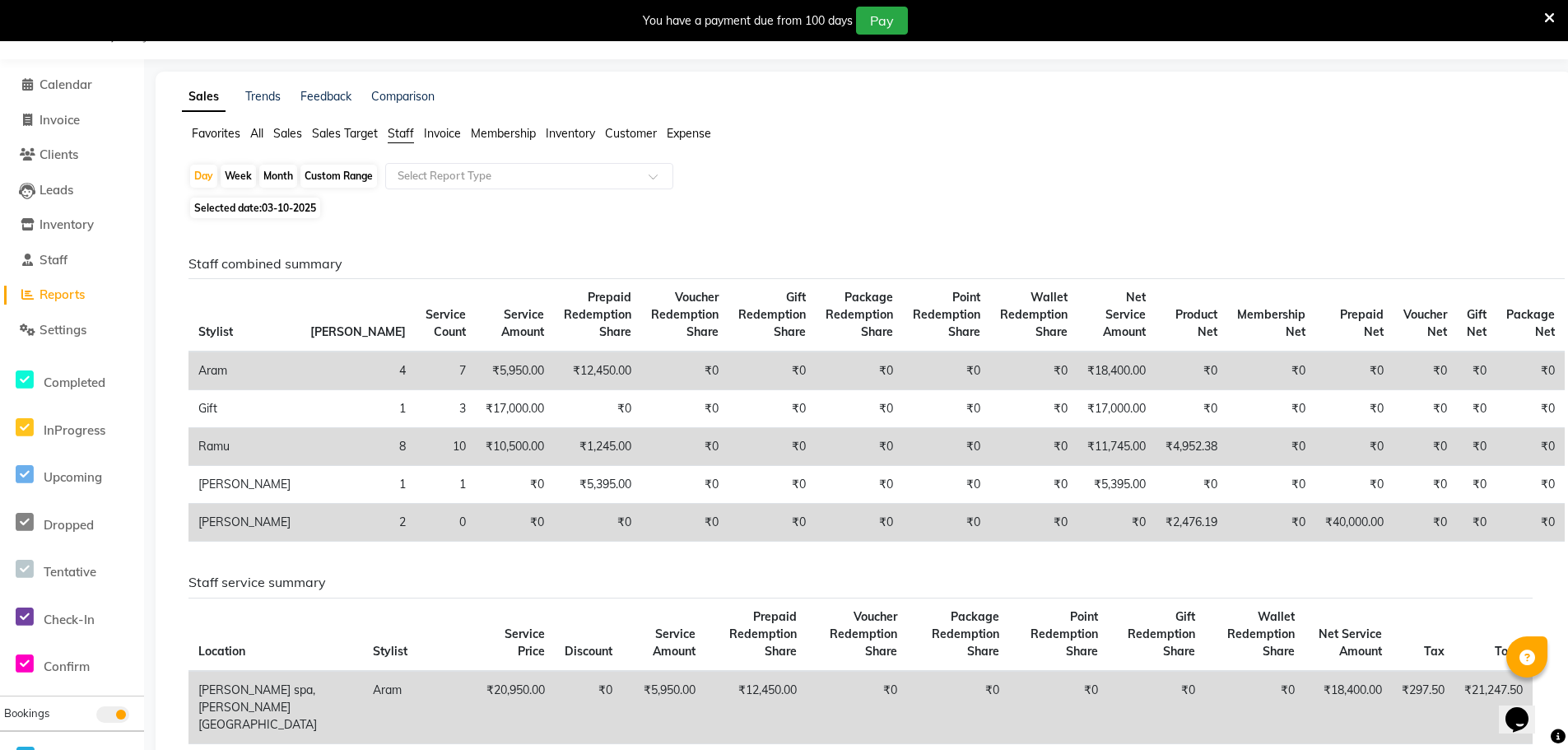
click at [349, 171] on div "Custom Range" at bounding box center [338, 175] width 76 height 23
select select "10"
select select "2025"
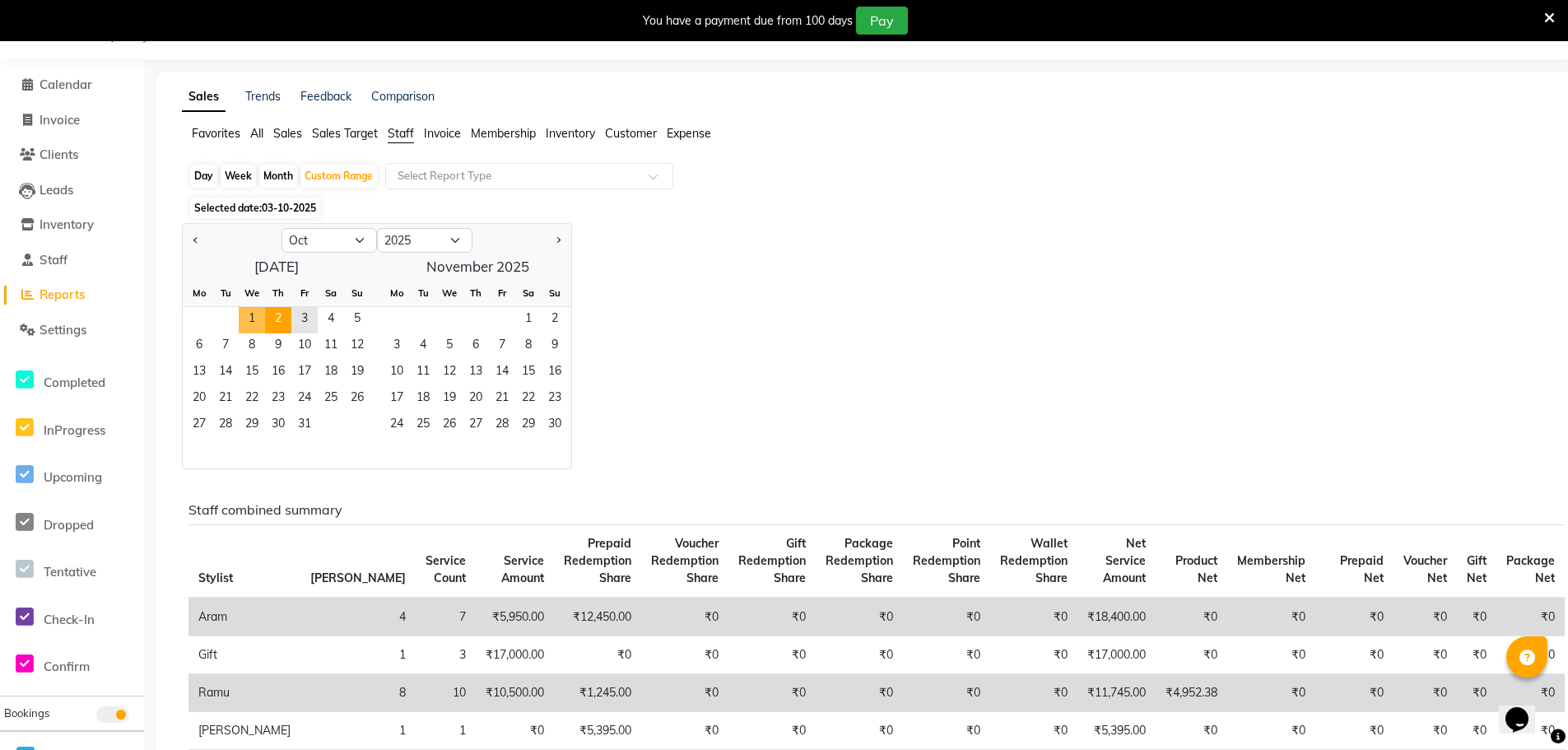
drag, startPoint x: 254, startPoint y: 315, endPoint x: 267, endPoint y: 313, distance: 13.2
click at [257, 313] on span "1" at bounding box center [252, 320] width 26 height 26
click at [304, 312] on span "3" at bounding box center [304, 320] width 26 height 26
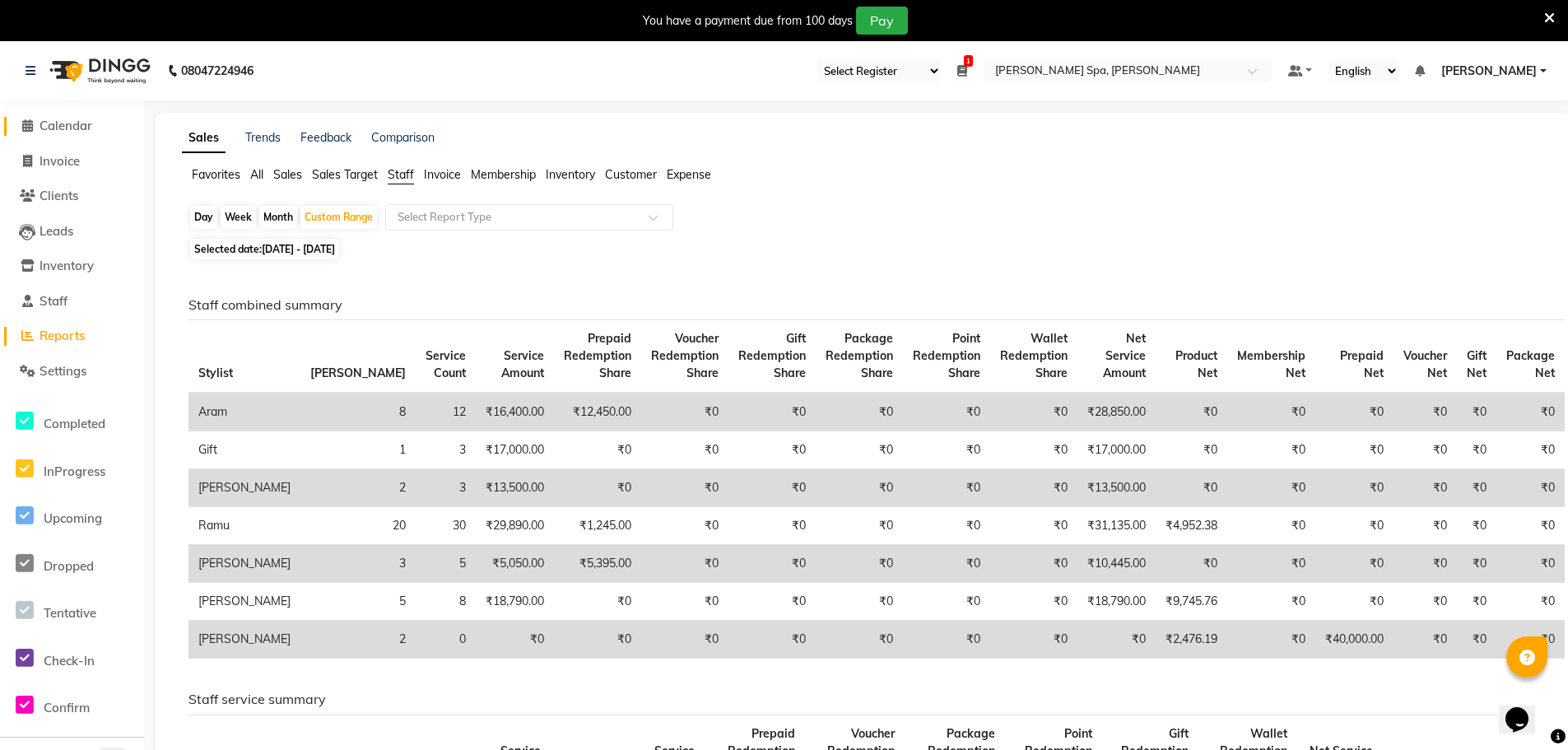
click at [79, 127] on span "Calendar" at bounding box center [65, 125] width 53 height 16
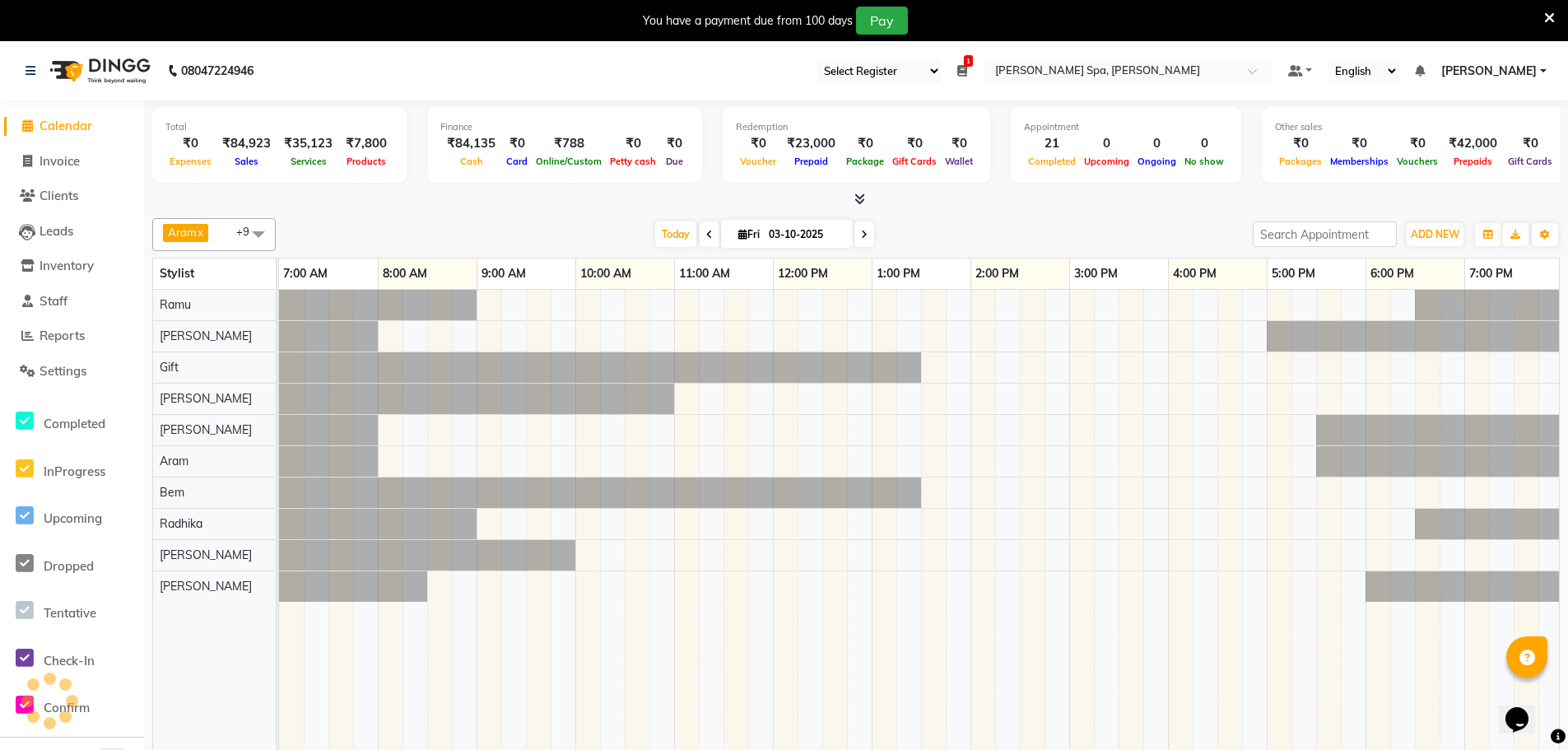
scroll to position [0, 399]
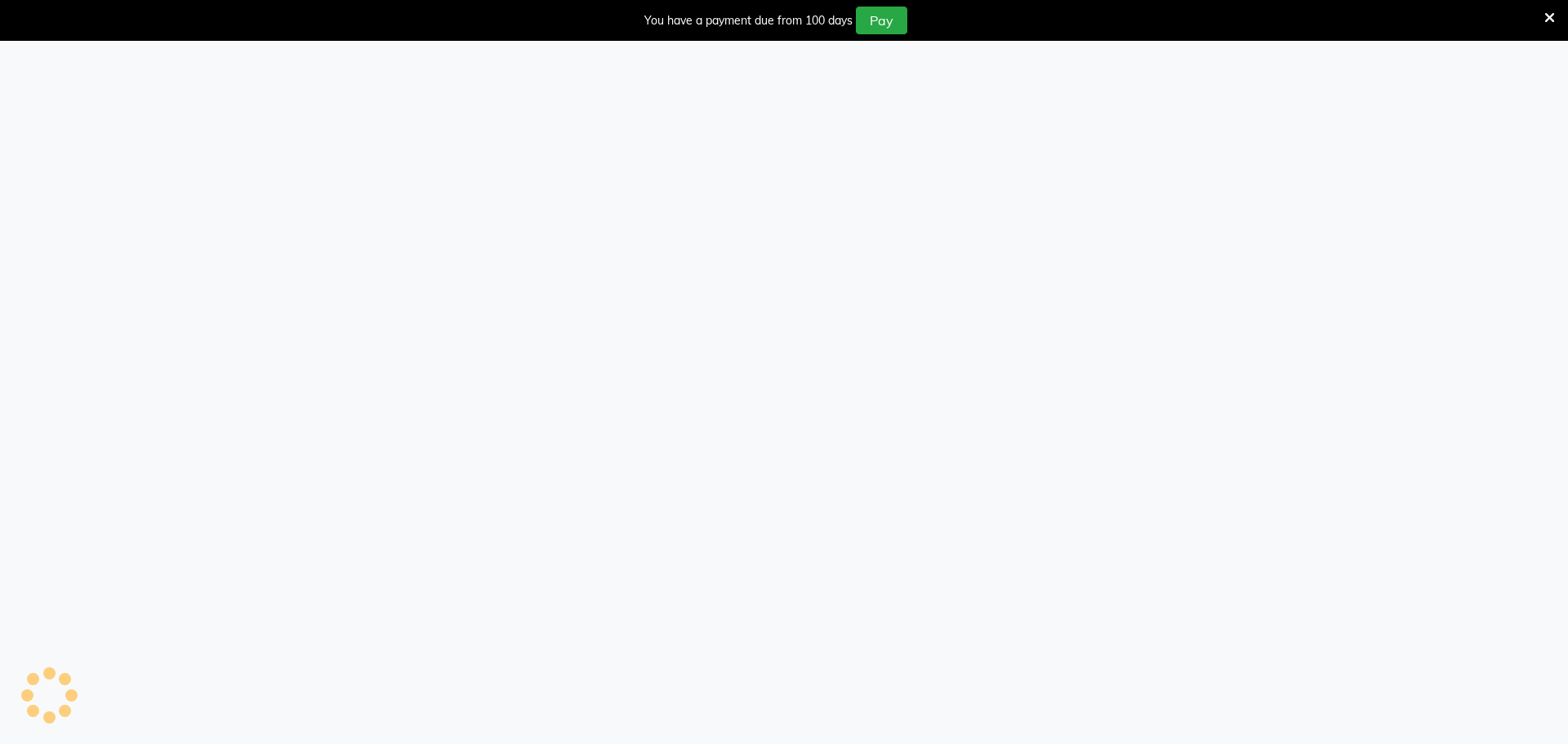
select select "100"
